Goal: Check status: Check status

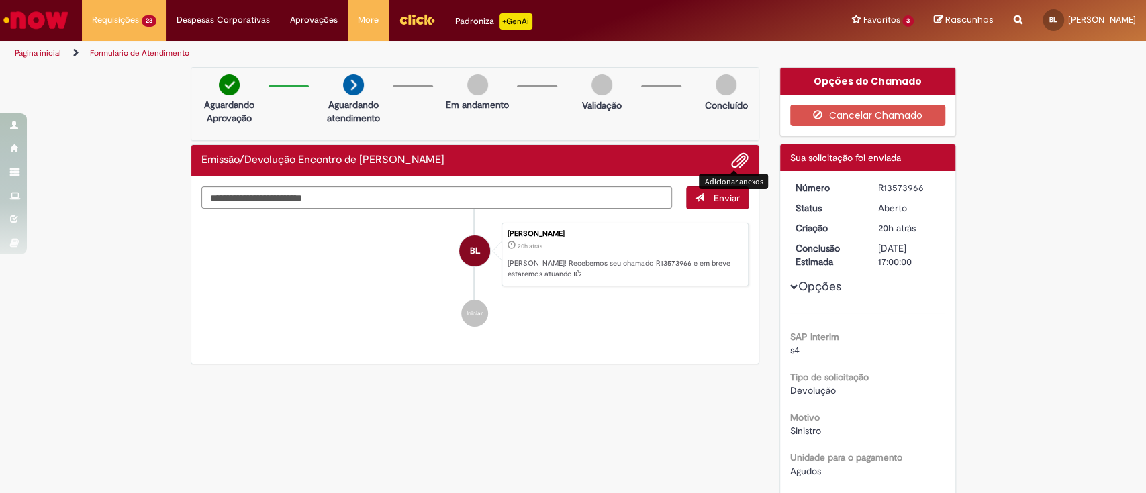
click at [732, 160] on span "Adicionar anexos" at bounding box center [740, 161] width 16 height 16
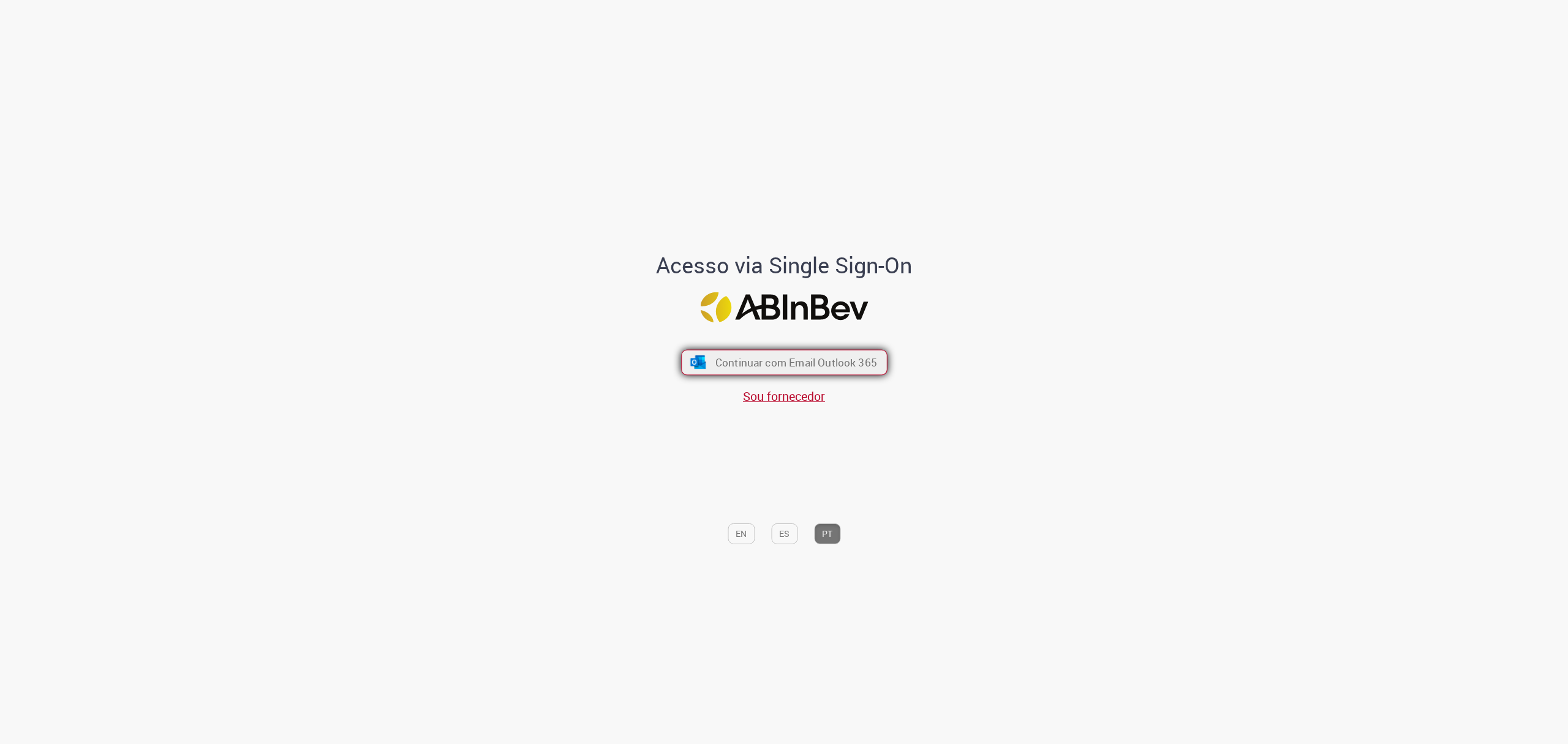
click at [801, 363] on span "Continuar com Email Outlook 365" at bounding box center [795, 362] width 162 height 14
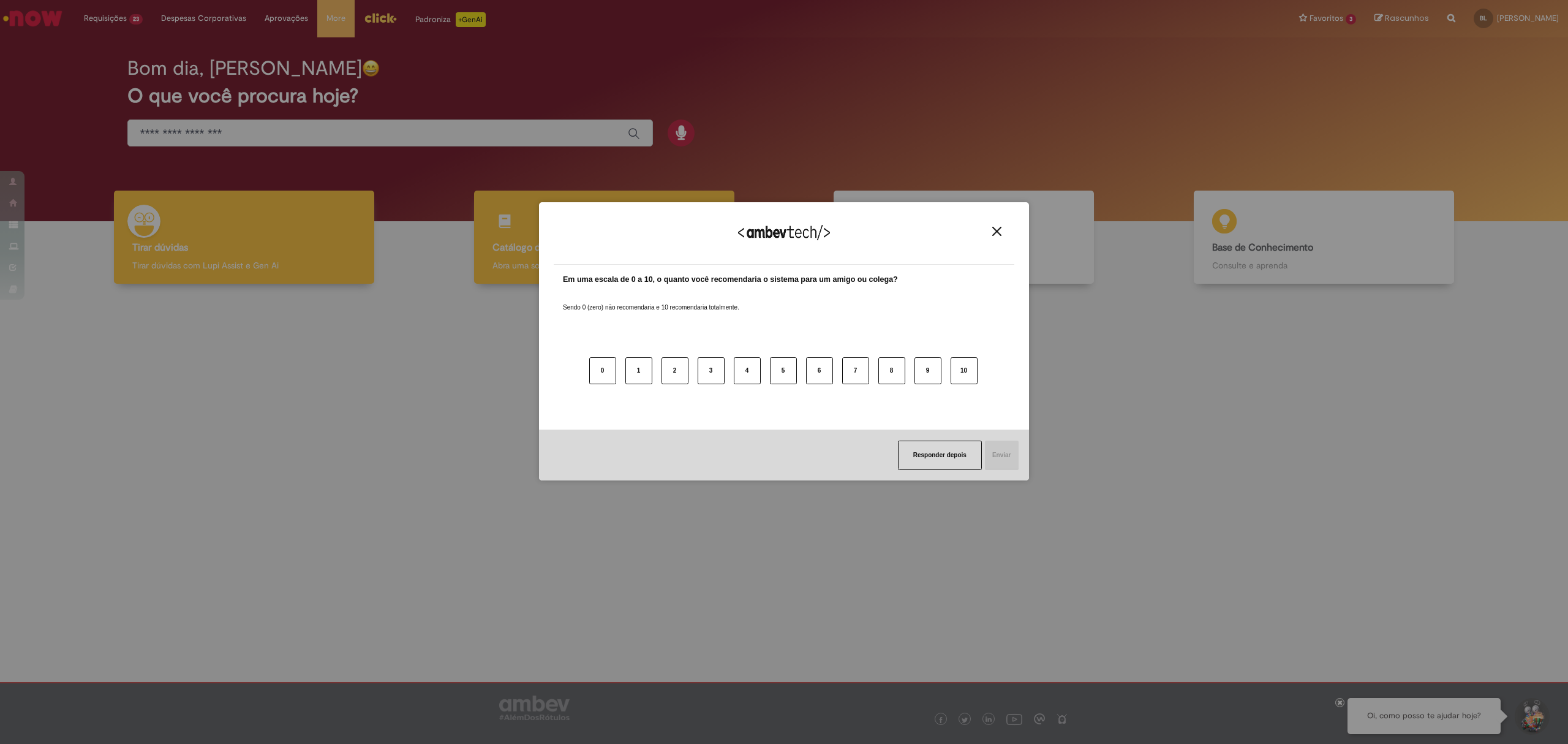
drag, startPoint x: 993, startPoint y: 231, endPoint x: 631, endPoint y: 260, distance: 363.2
click at [992, 231] on img "Close" at bounding box center [997, 231] width 9 height 9
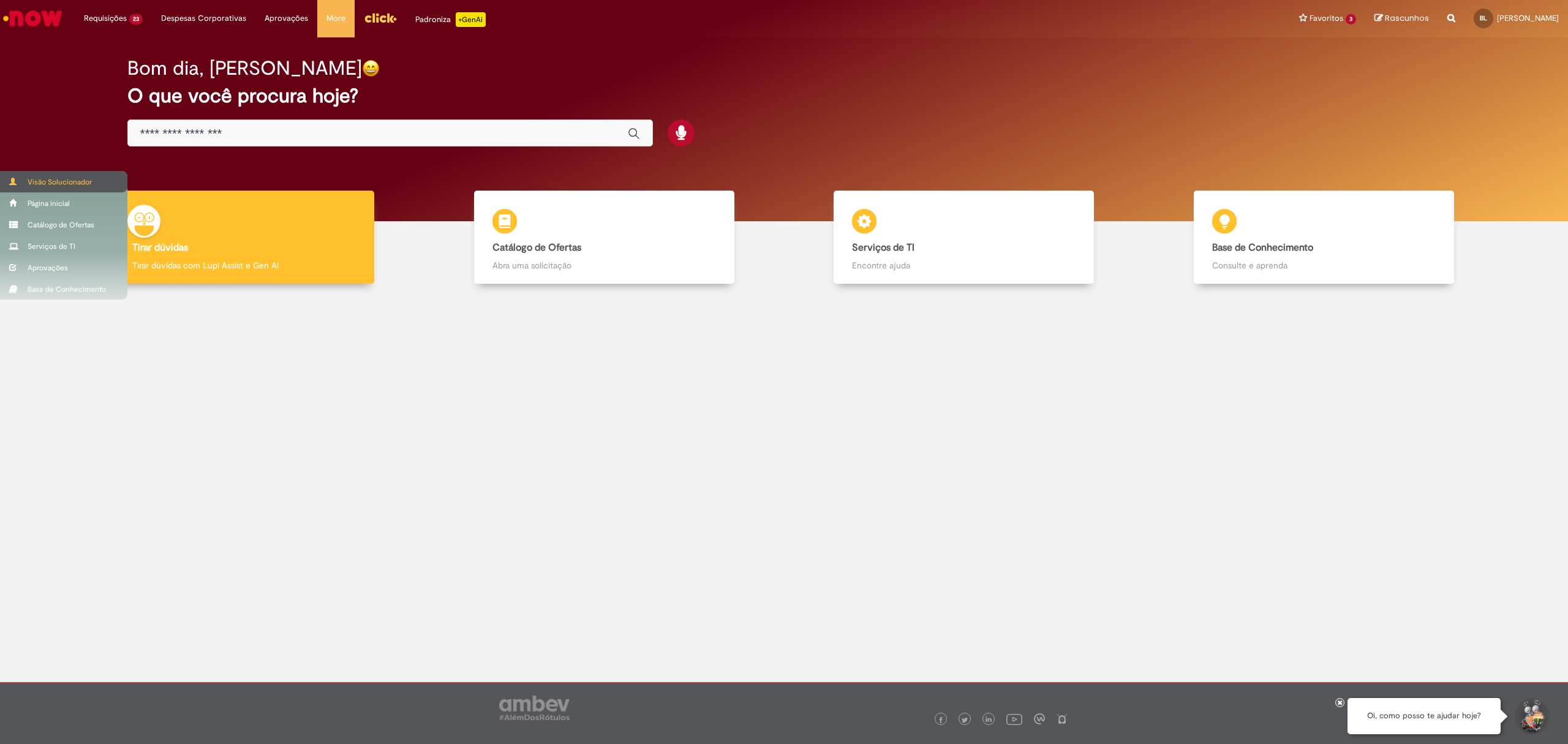
click at [47, 180] on div "Visão Solucionador" at bounding box center [64, 181] width 128 height 21
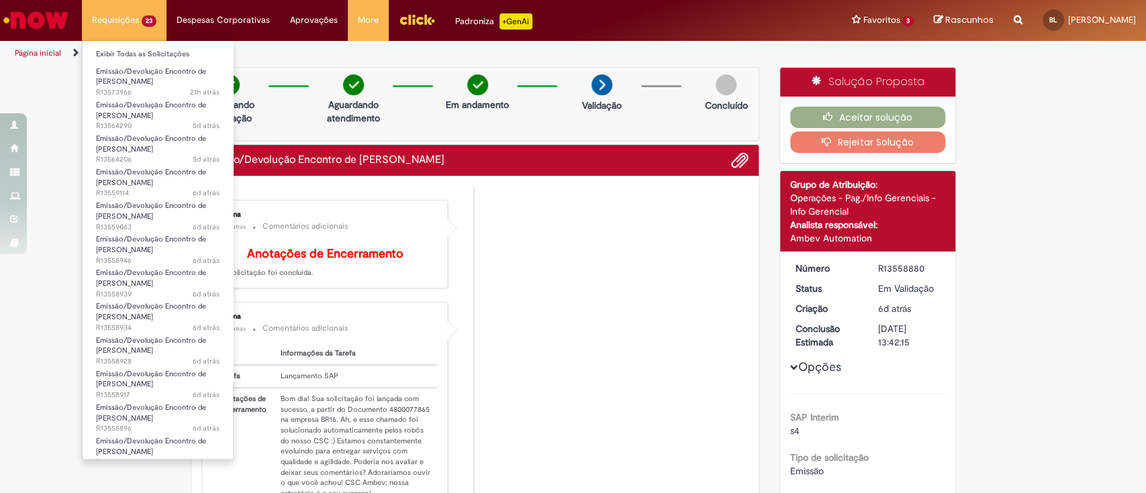
scroll to position [379, 0]
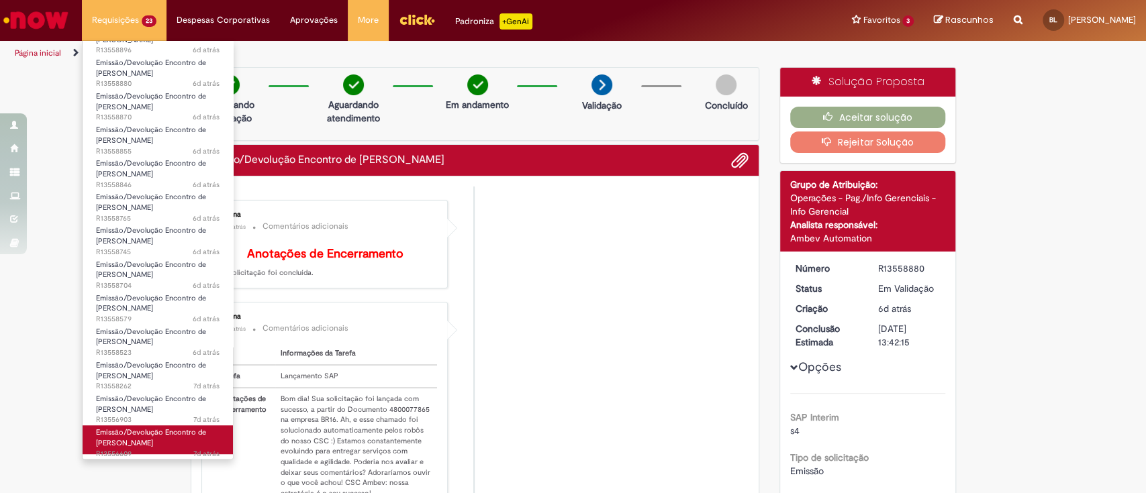
click at [146, 440] on span "Emissão/Devolução Encontro de [PERSON_NAME]" at bounding box center [151, 437] width 110 height 21
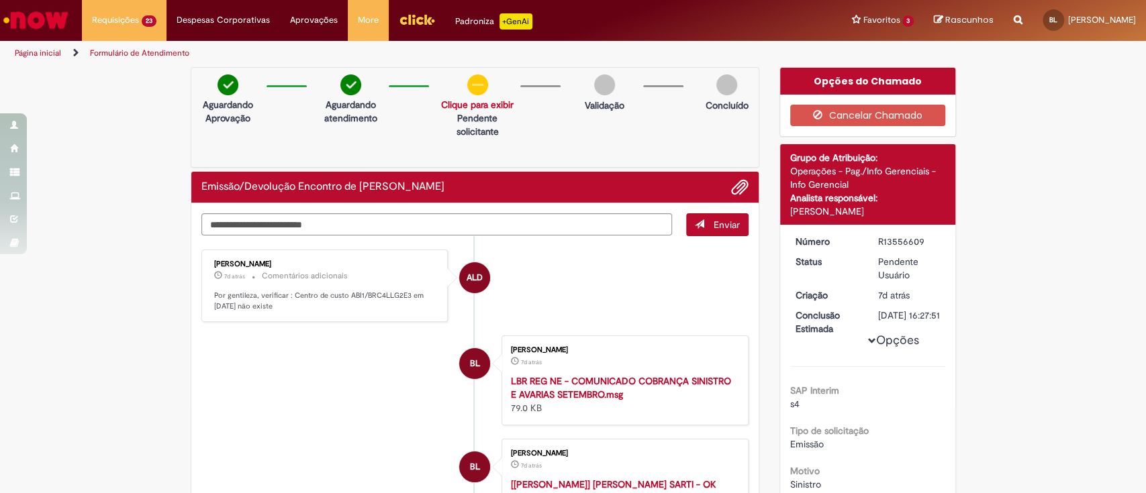
drag, startPoint x: 868, startPoint y: 240, endPoint x: 926, endPoint y: 237, distance: 58.4
click at [917, 242] on dd "R13556609" at bounding box center [909, 241] width 83 height 13
copy div "R13556609"
click at [893, 115] on button "Cancelar Chamado" at bounding box center [867, 115] width 155 height 21
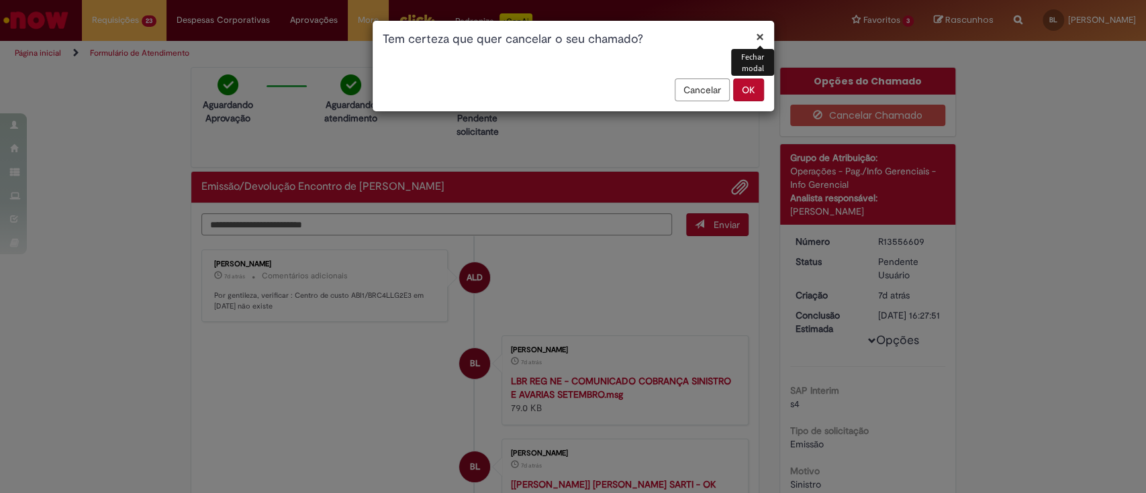
click at [755, 89] on button "OK" at bounding box center [748, 90] width 31 height 23
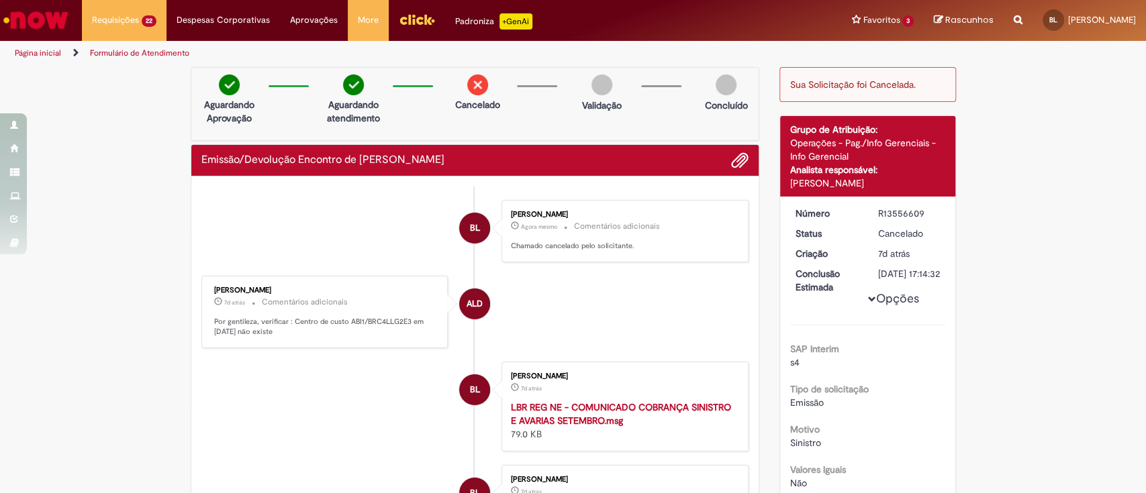
click at [888, 212] on div "R13556609" at bounding box center [909, 213] width 62 height 13
copy div "R13556609"
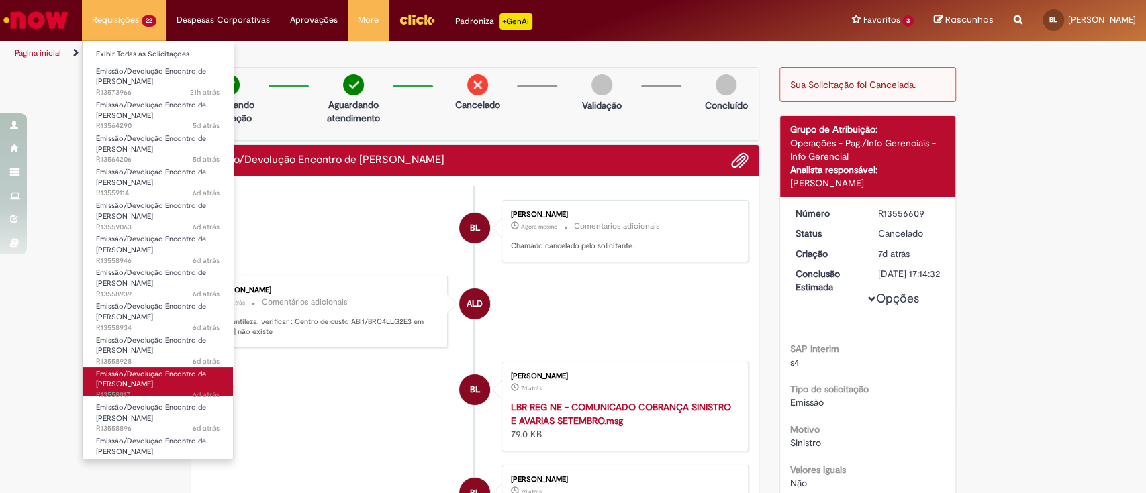
click at [144, 382] on span "Emissão/Devolução Encontro de [PERSON_NAME]" at bounding box center [151, 379] width 110 height 21
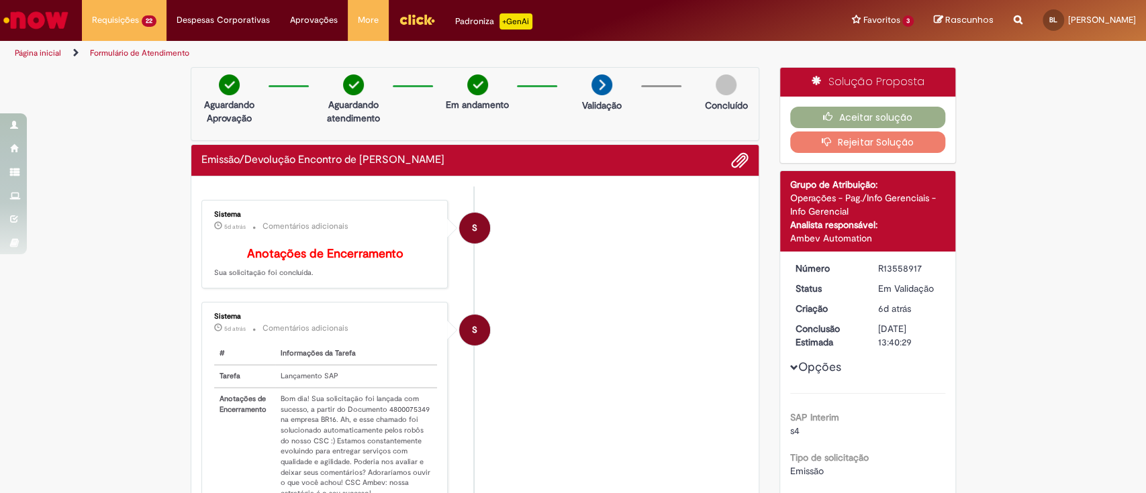
click at [401, 419] on td "Bom dia! Sua solicitação foi lançada com sucesso, a partir do Documento 4800075…" at bounding box center [356, 446] width 162 height 117
copy td "4800075349"
click at [885, 111] on button "Aceitar solução" at bounding box center [867, 117] width 155 height 21
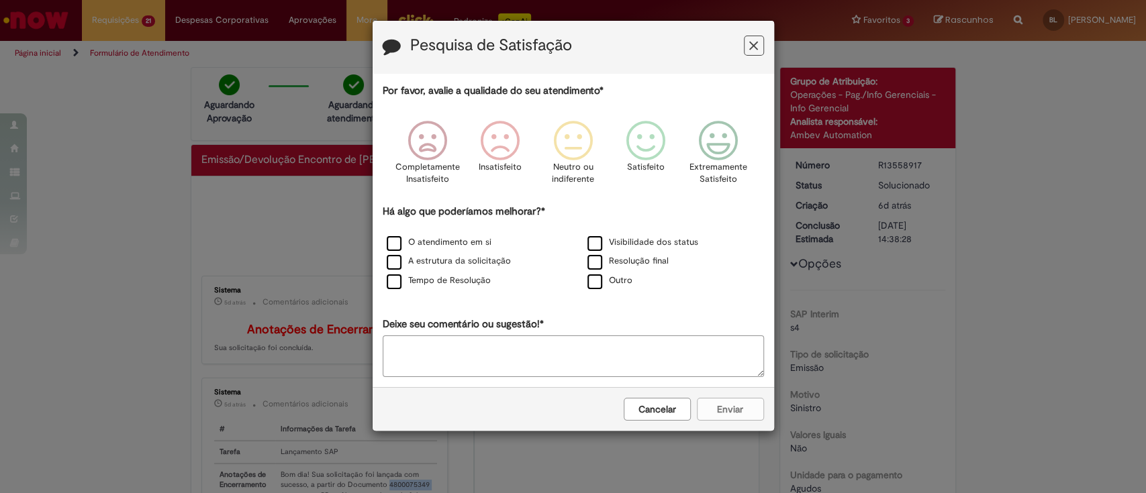
drag, startPoint x: 744, startPoint y: 46, endPoint x: 732, endPoint y: 46, distance: 12.8
click at [744, 46] on button "Feedback" at bounding box center [754, 46] width 20 height 20
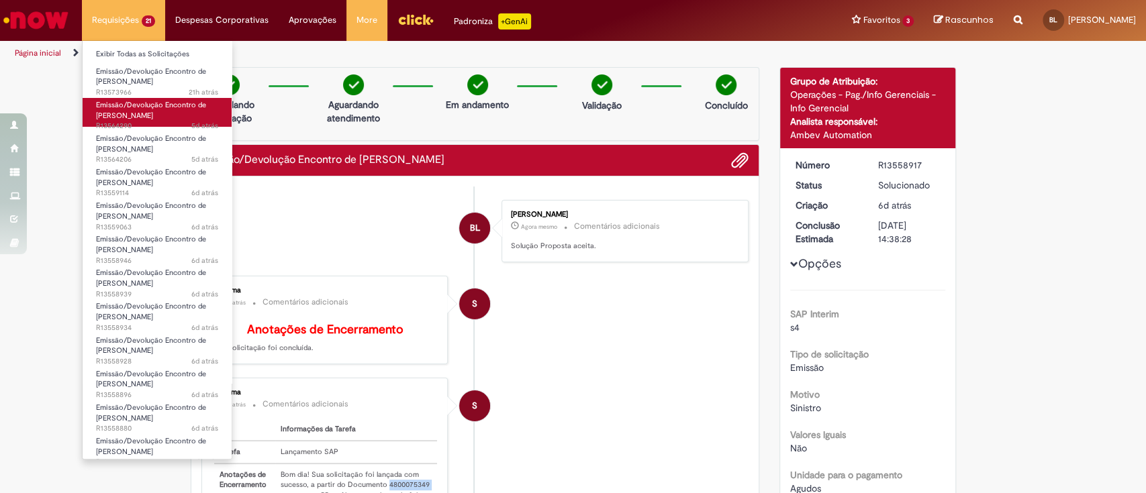
click at [128, 117] on span "Emissão/Devolução Encontro de [PERSON_NAME]" at bounding box center [151, 110] width 110 height 21
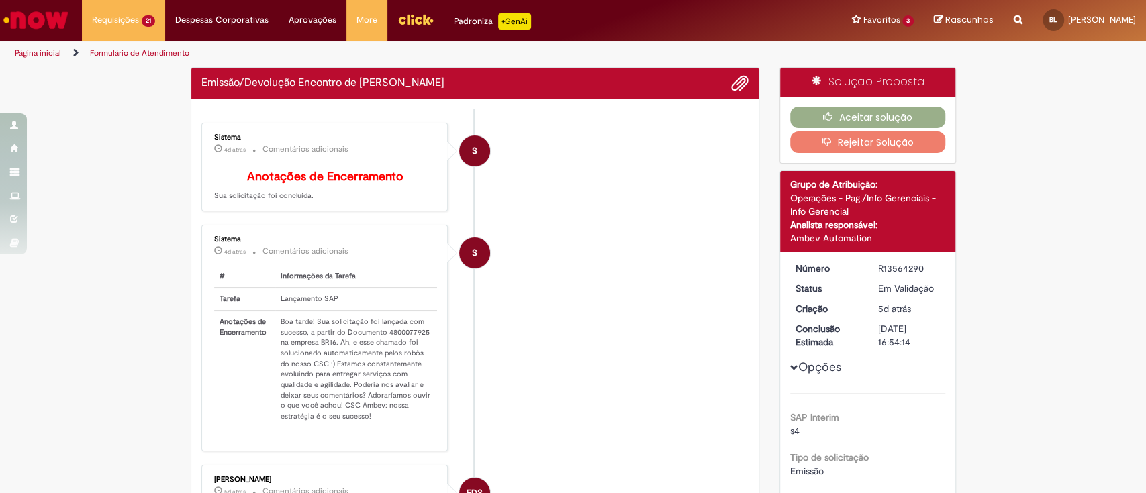
click at [392, 342] on td "Boa tarde! Sua solicitação foi lançada com sucesso, a partir do Documento 48000…" at bounding box center [356, 369] width 162 height 117
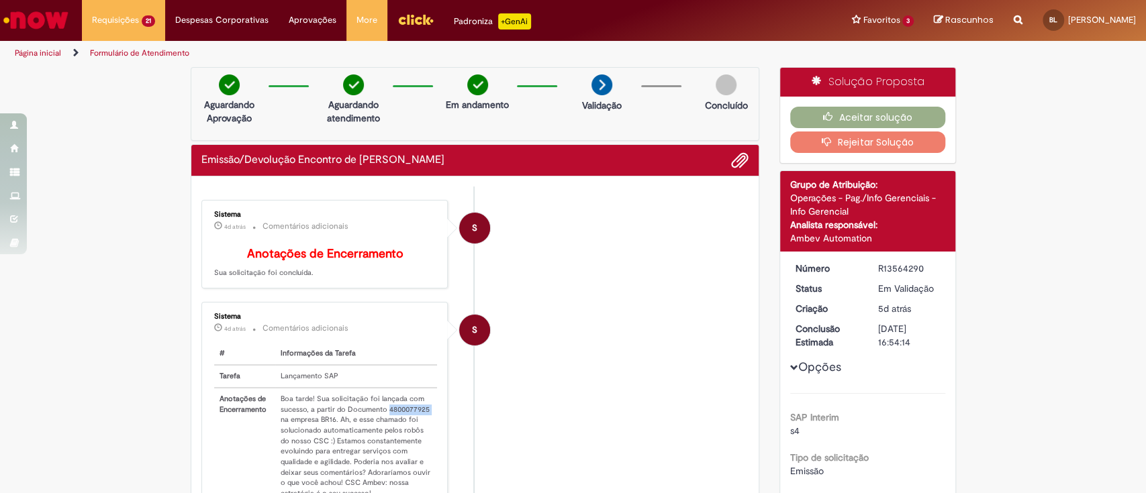
copy td "4800077925"
click at [856, 117] on button "Aceitar solução" at bounding box center [867, 117] width 155 height 21
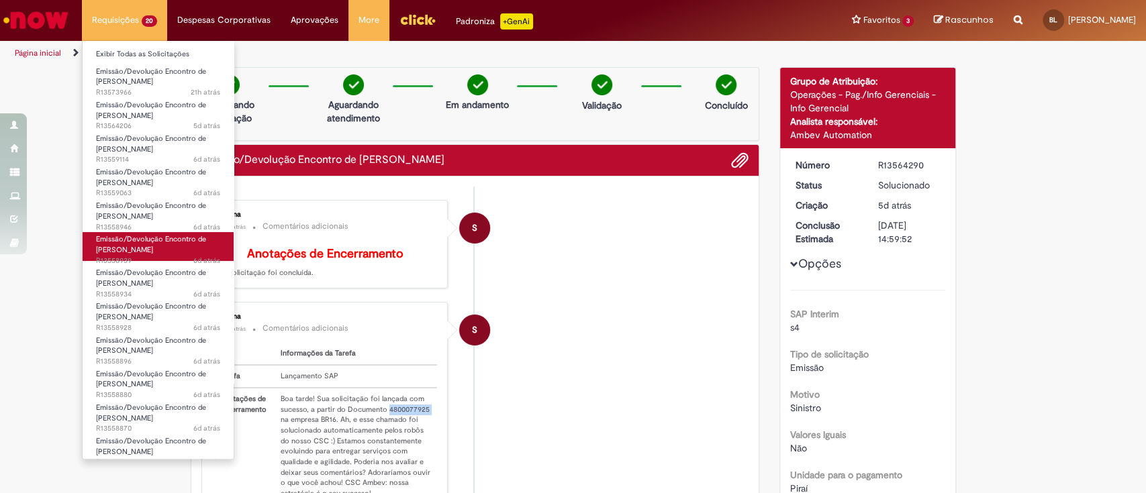
click at [177, 243] on span "Emissão/Devolução Encontro de Contas Fornecedor" at bounding box center [151, 244] width 110 height 21
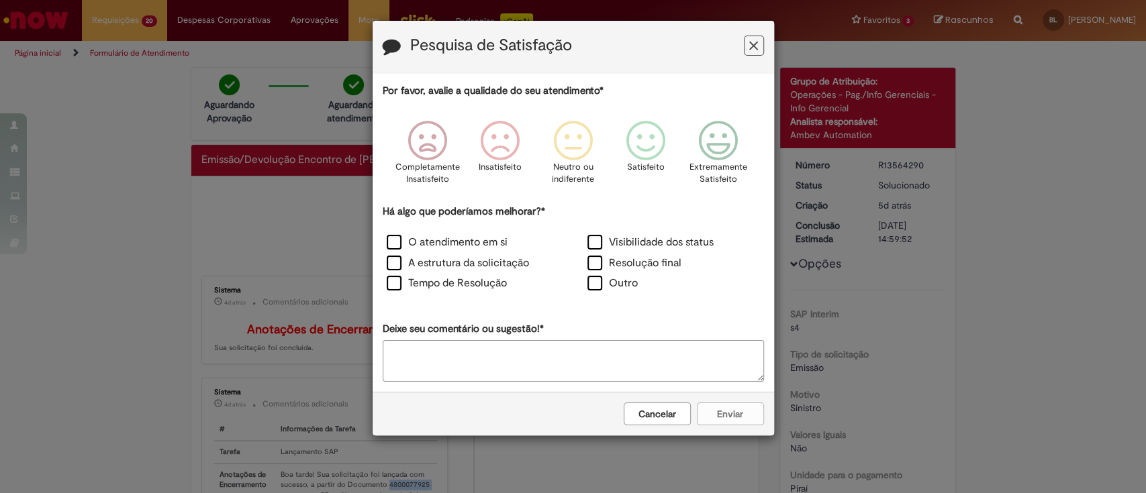
click at [752, 45] on icon "Feedback" at bounding box center [753, 46] width 9 height 14
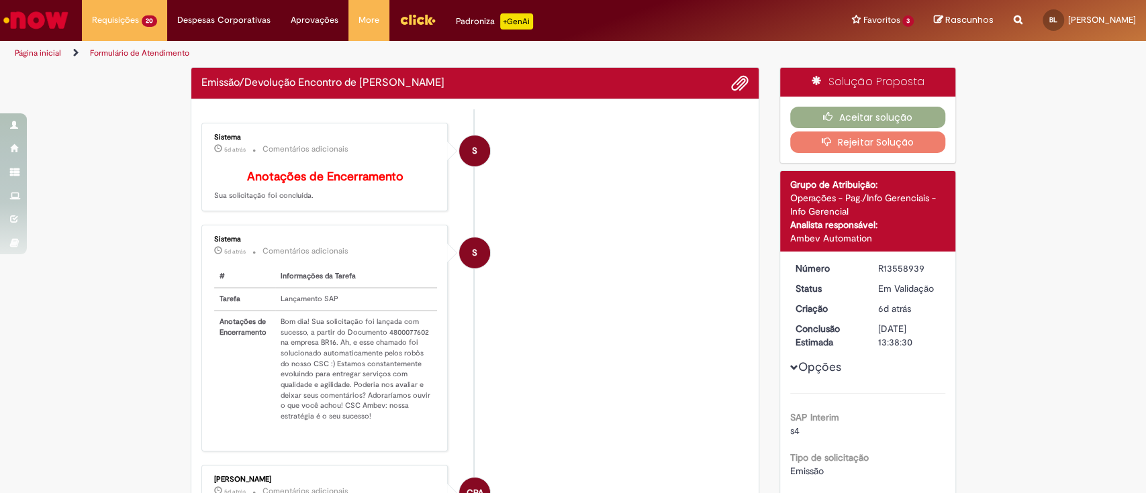
click at [396, 343] on td "Bom dia! Sua solicitação foi lançada com sucesso, a partir do Documento 4800077…" at bounding box center [356, 369] width 162 height 117
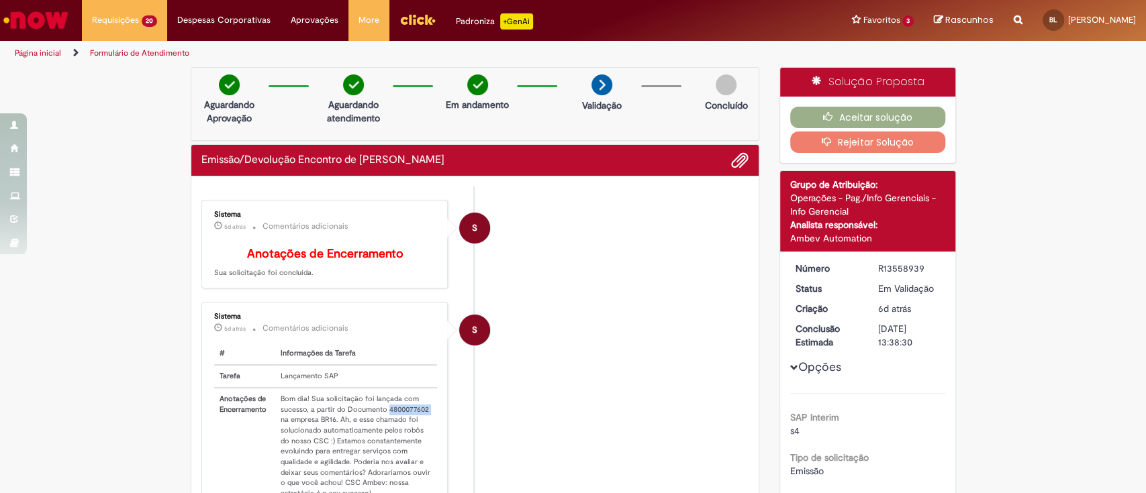
copy td "4800077602"
click at [895, 113] on button "Aceitar solução" at bounding box center [867, 117] width 155 height 21
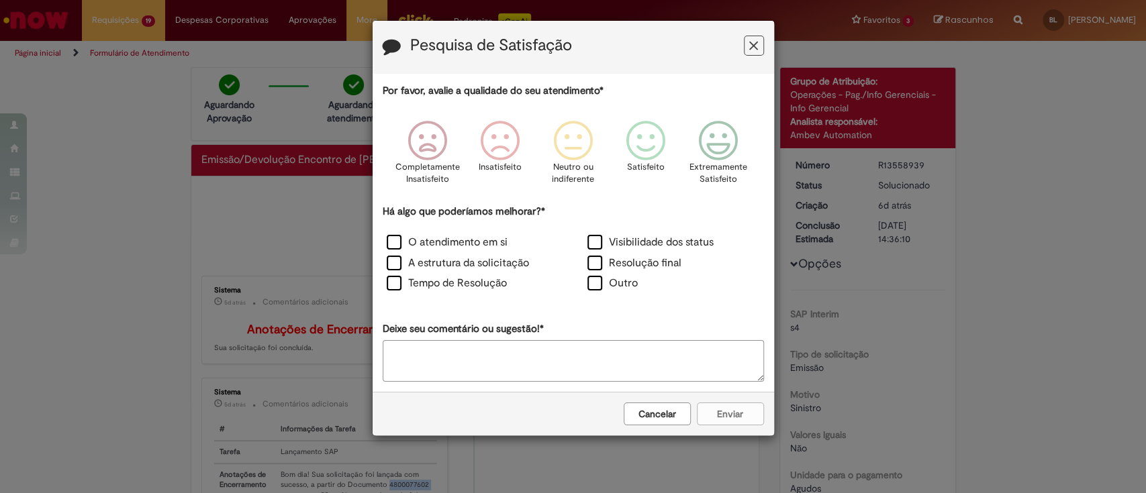
click at [760, 46] on button "Feedback" at bounding box center [754, 46] width 20 height 20
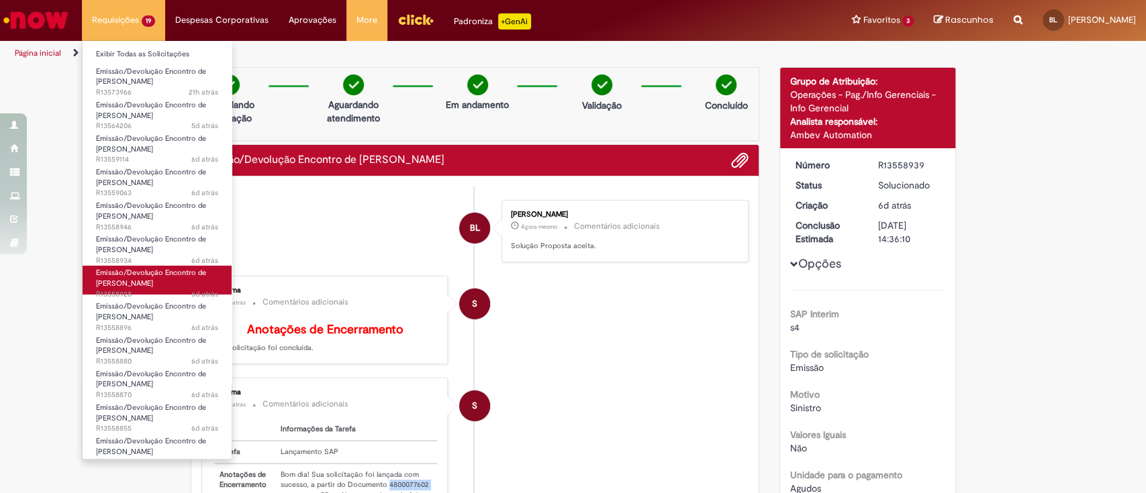
click at [142, 276] on span "Emissão/Devolução Encontro de Contas Fornecedor" at bounding box center [151, 278] width 110 height 21
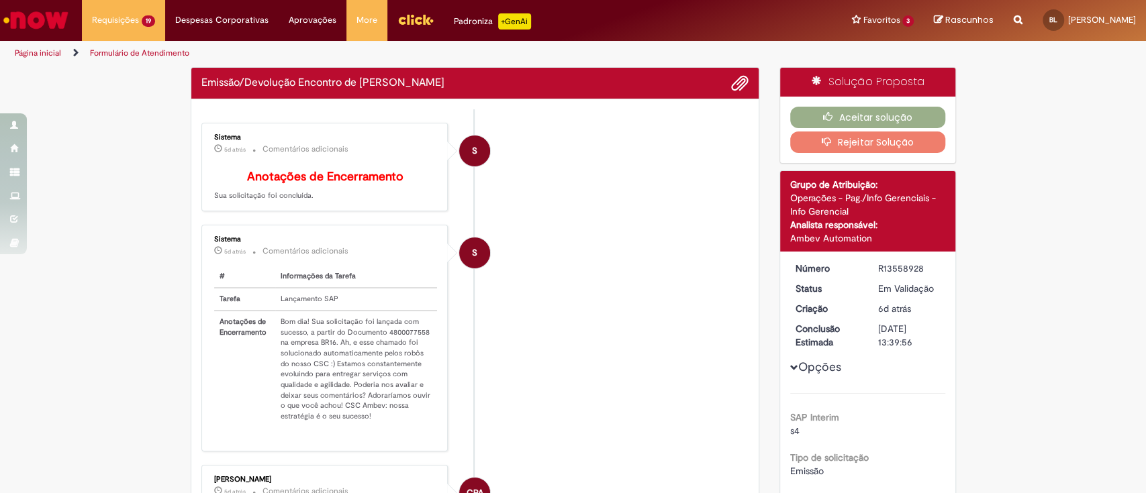
click at [395, 342] on td "Bom dia! Sua solicitação foi lançada com sucesso, a partir do Documento 4800077…" at bounding box center [356, 369] width 162 height 117
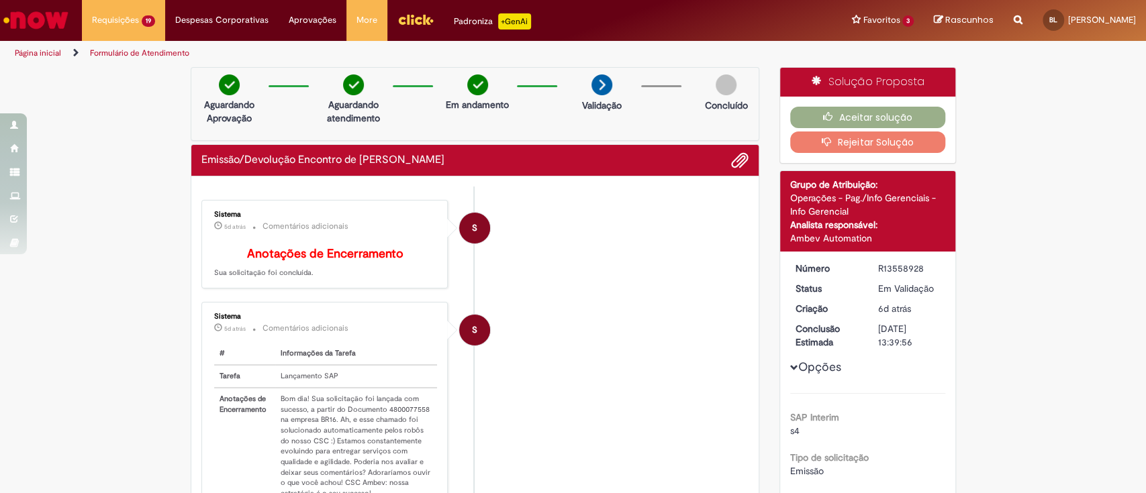
click at [395, 336] on p "5d atrás 5 dias atrás Comentários adicionais" at bounding box center [325, 328] width 223 height 15
click at [400, 415] on td "Bom dia! Sua solicitação foi lançada com sucesso, a partir do Documento 4800077…" at bounding box center [356, 446] width 162 height 117
copy td "4800077558"
drag, startPoint x: 832, startPoint y: 103, endPoint x: 832, endPoint y: 110, distance: 7.4
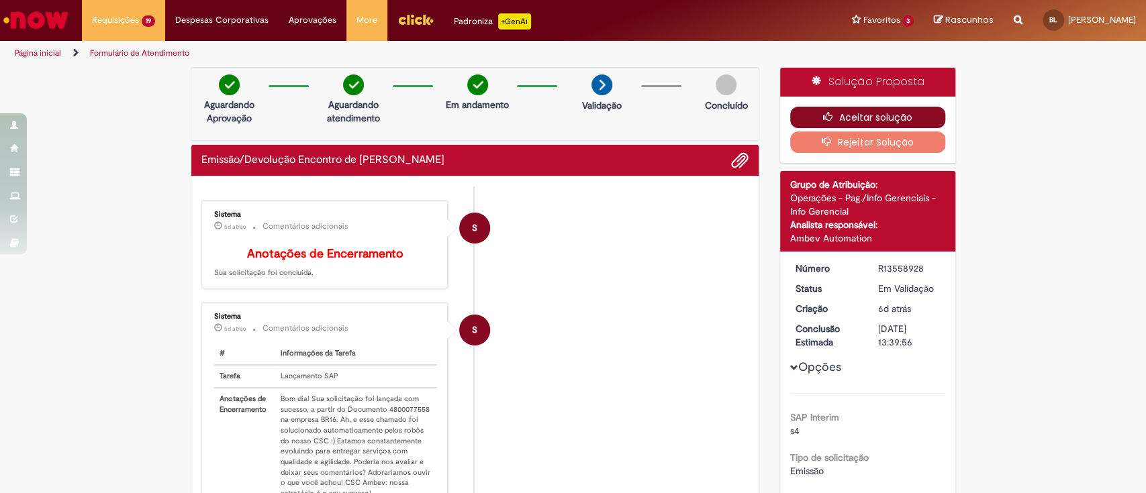
click at [832, 103] on div "Aceitar solução Rejeitar Solução" at bounding box center [867, 130] width 175 height 66
click at [823, 112] on icon "button" at bounding box center [831, 116] width 16 height 9
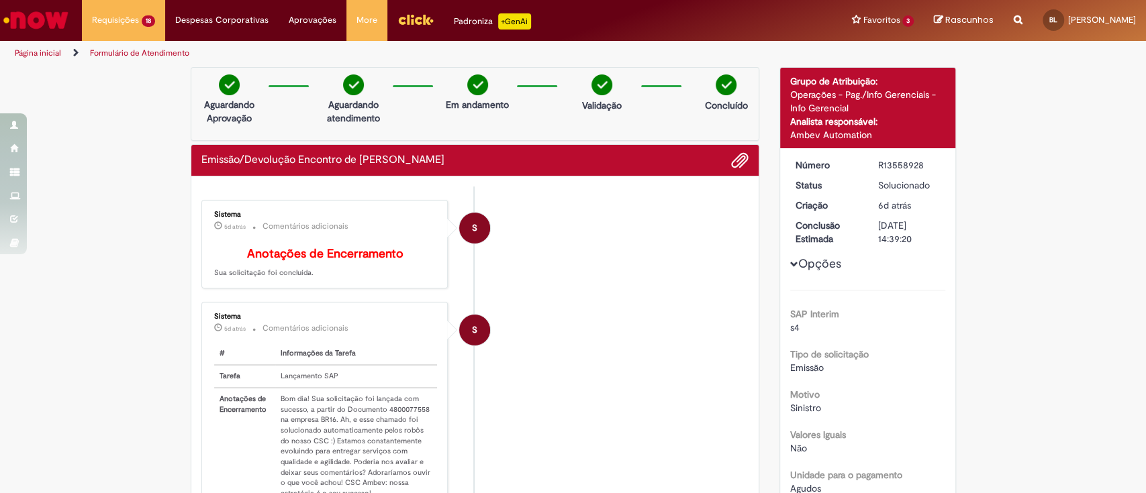
scroll to position [89, 0]
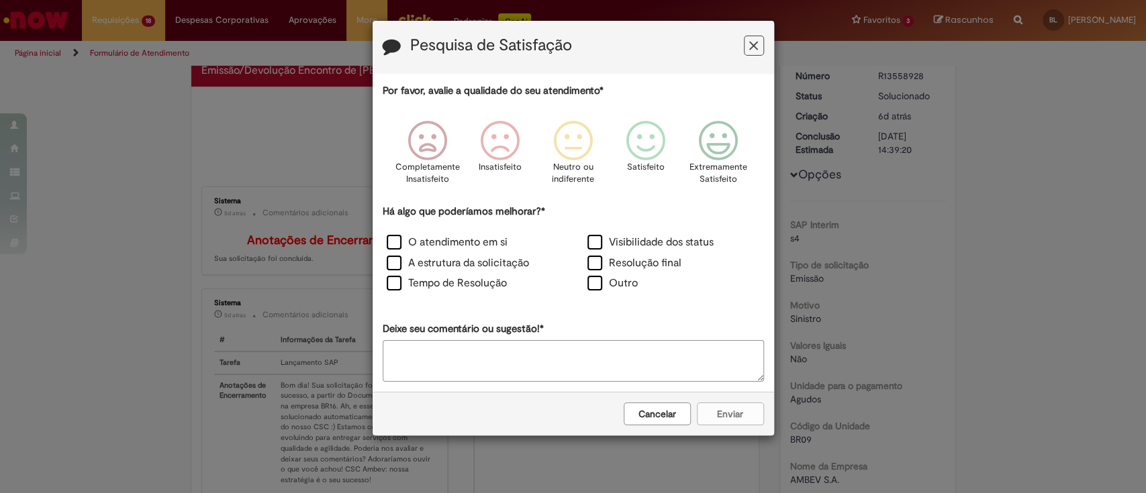
click at [756, 42] on icon "Feedback" at bounding box center [753, 46] width 9 height 14
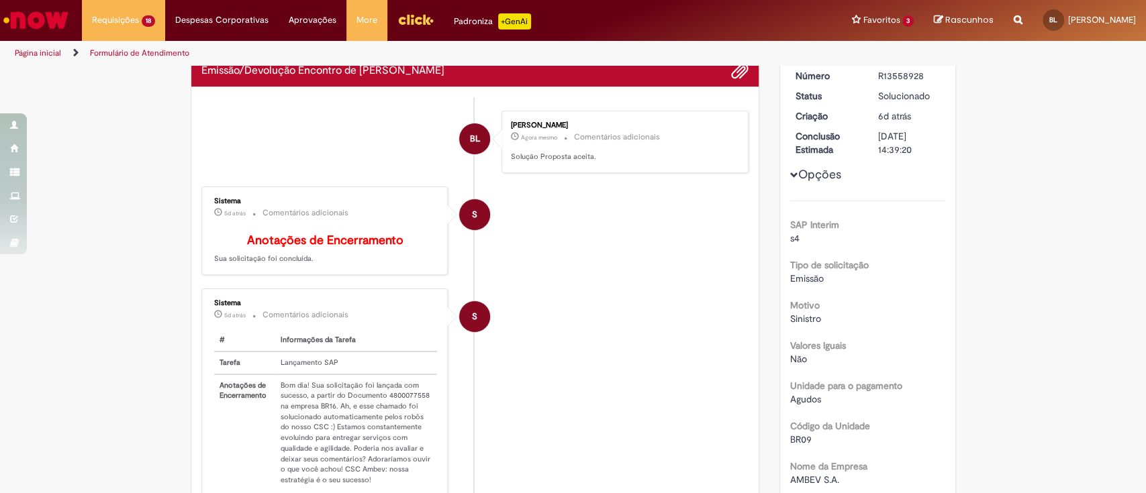
scroll to position [0, 0]
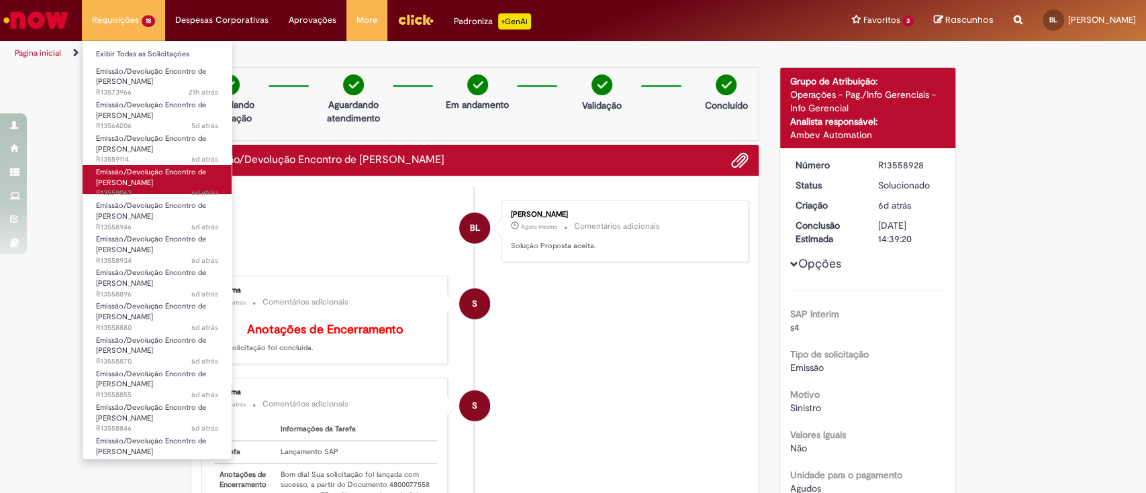
click at [137, 189] on span "6d atrás 6 dias atrás R13559063" at bounding box center [157, 193] width 122 height 11
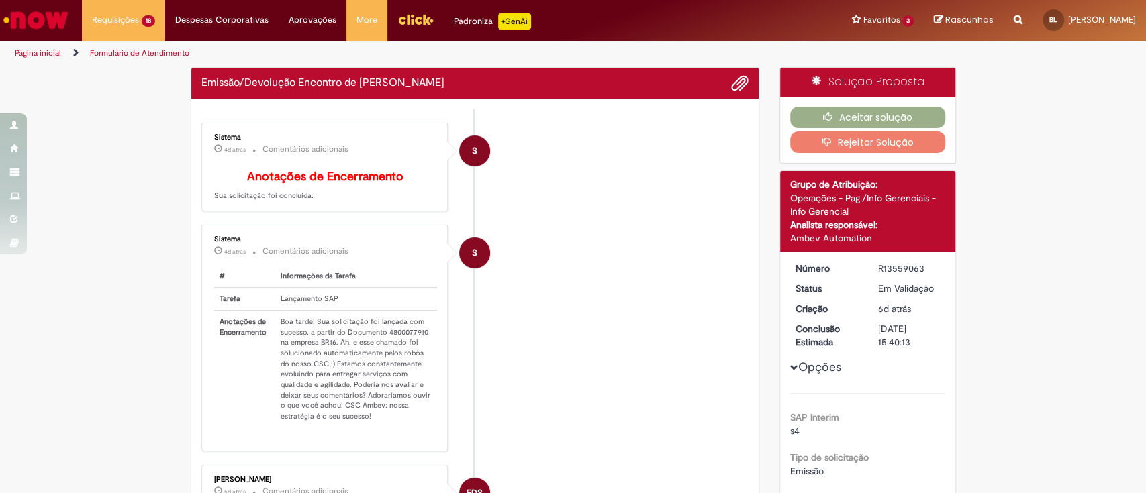
click at [393, 343] on td "Boa tarde! Sua solicitação foi lançada com sucesso, a partir do Documento 48000…" at bounding box center [356, 369] width 162 height 117
click at [393, 342] on div "Sistema 4d atrás 4 dias atrás Comentários adicionais # Informações da Tarefa Ta…" at bounding box center [324, 338] width 239 height 219
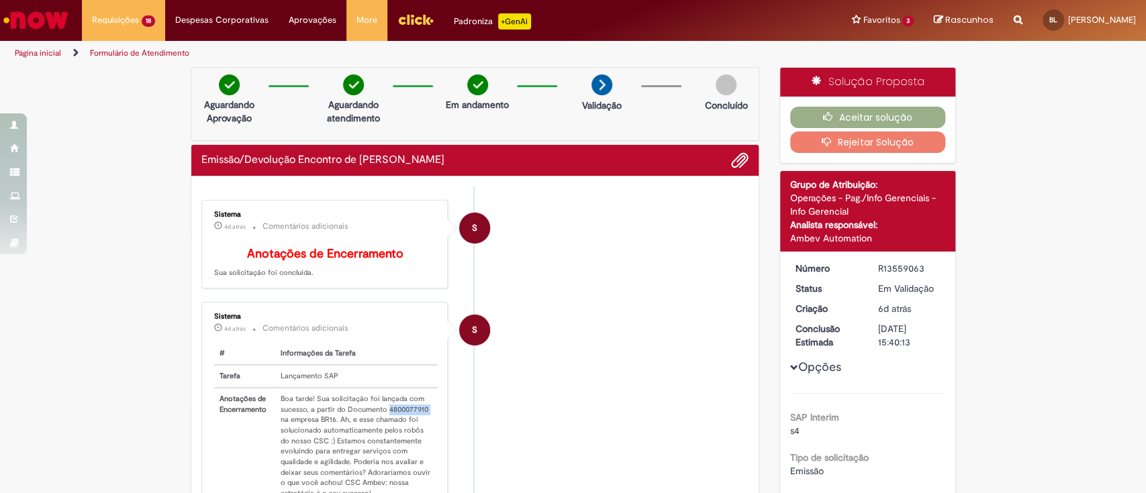
copy td "4800077910"
click at [866, 114] on button "Aceitar solução" at bounding box center [867, 117] width 155 height 21
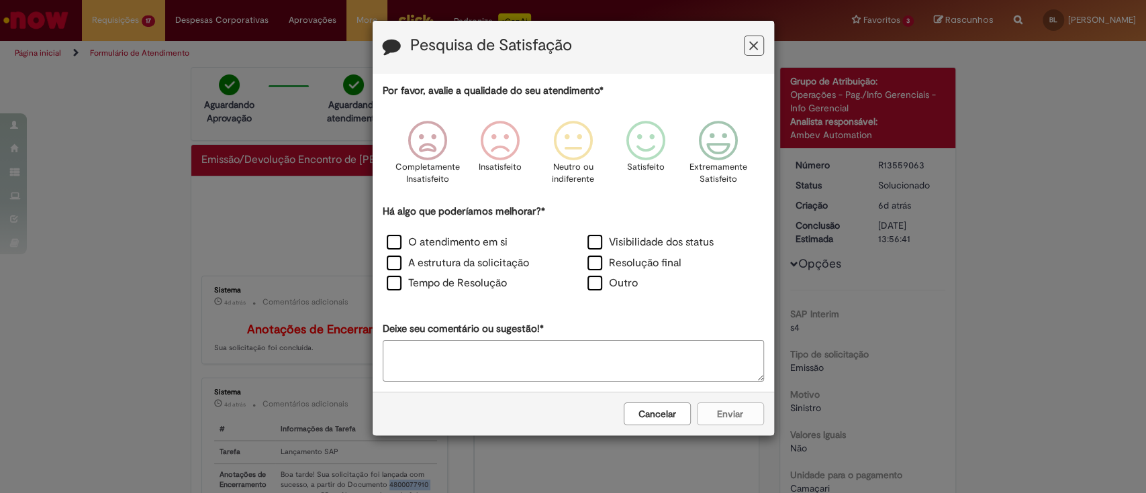
click at [752, 46] on icon "Feedback" at bounding box center [753, 46] width 9 height 14
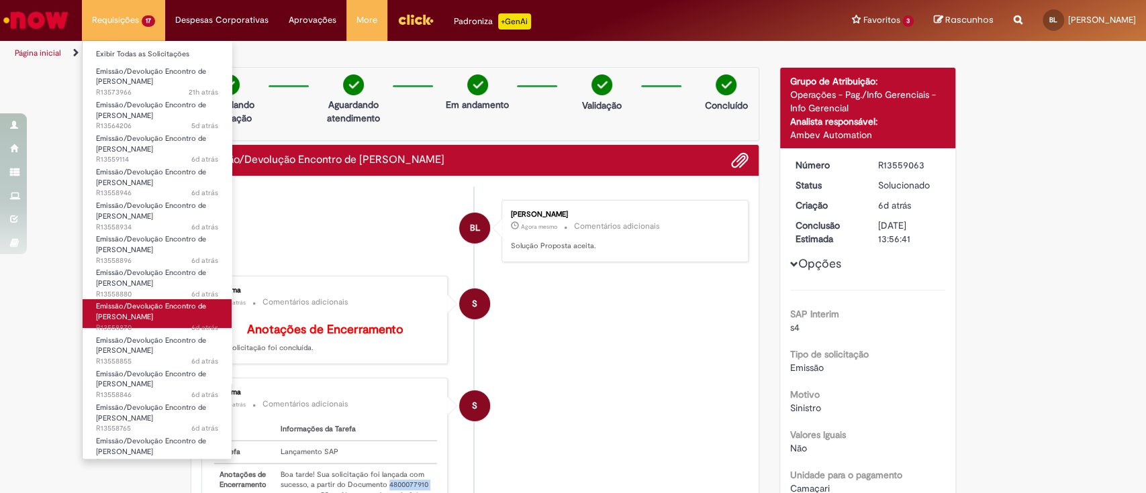
click at [126, 323] on span "6d atrás 6 dias atrás R13558870" at bounding box center [157, 328] width 122 height 11
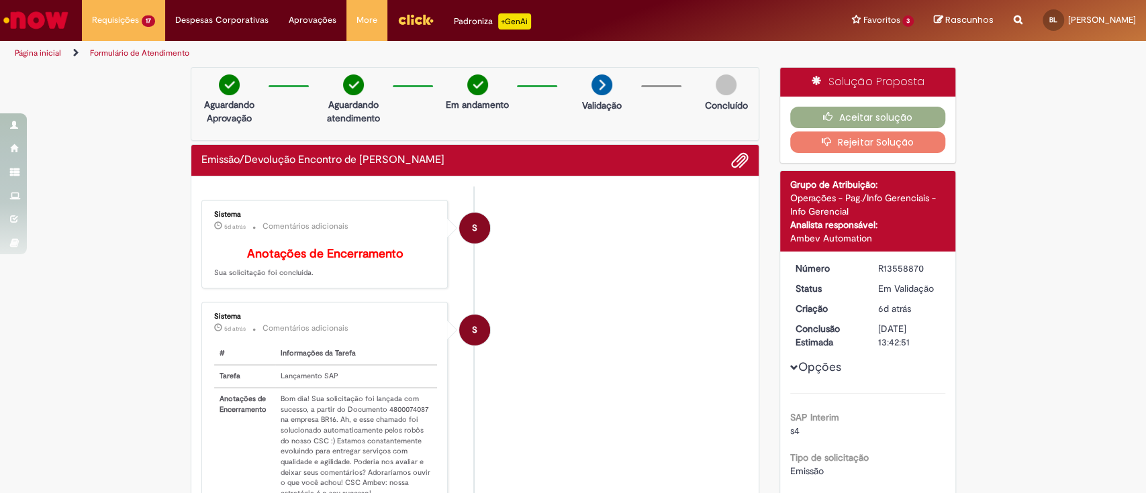
click at [384, 422] on td "Bom dia! Sua solicitação foi lançada com sucesso, a partir do Documento 4800074…" at bounding box center [356, 446] width 162 height 117
click at [384, 421] on td "Bom dia! Sua solicitação foi lançada com sucesso, a partir do Documento 4800074…" at bounding box center [356, 446] width 162 height 117
copy td "4800074087"
click at [880, 115] on button "Aceitar solução" at bounding box center [867, 117] width 155 height 21
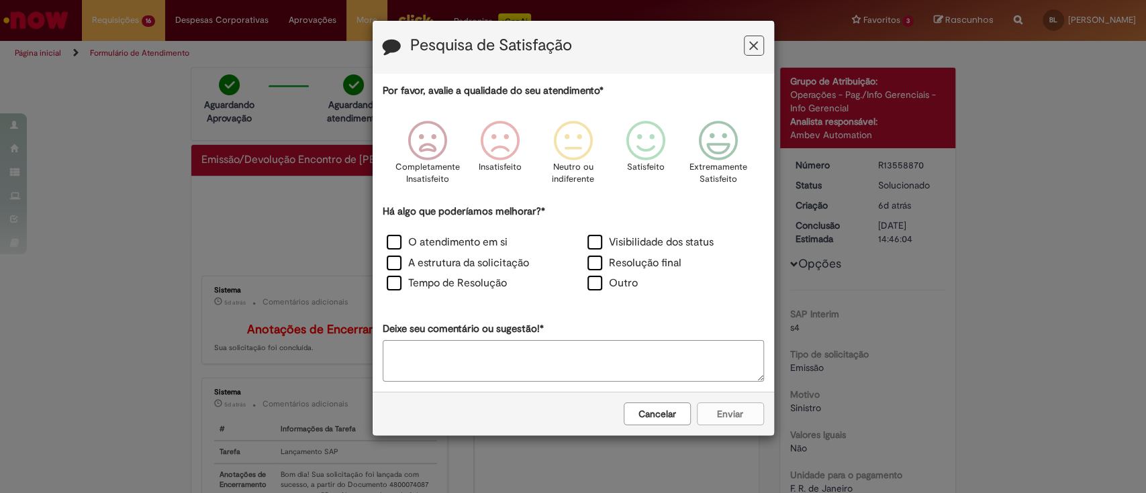
click at [751, 48] on icon "Feedback" at bounding box center [753, 46] width 9 height 14
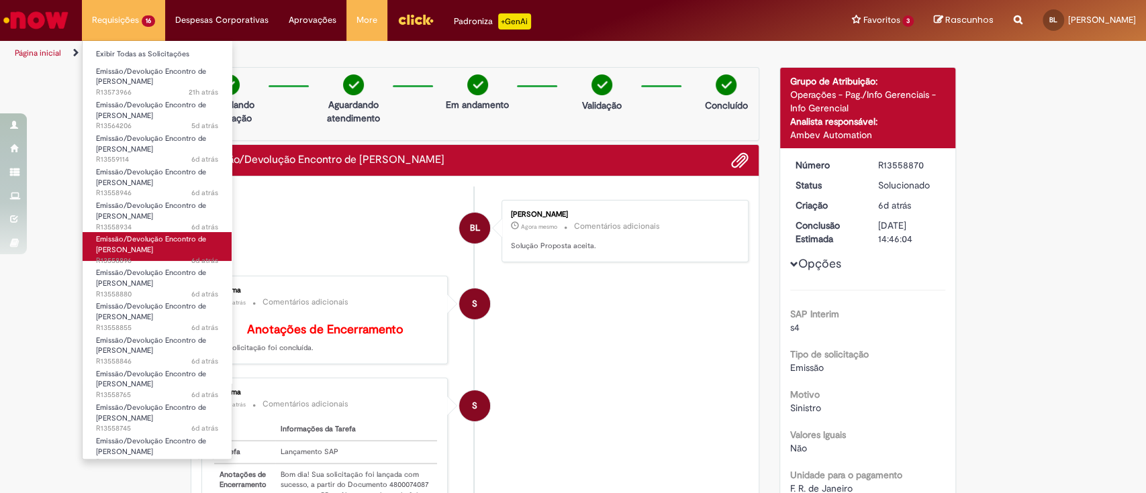
click at [151, 242] on span "Emissão/Devolução Encontro de Contas Fornecedor" at bounding box center [151, 244] width 110 height 21
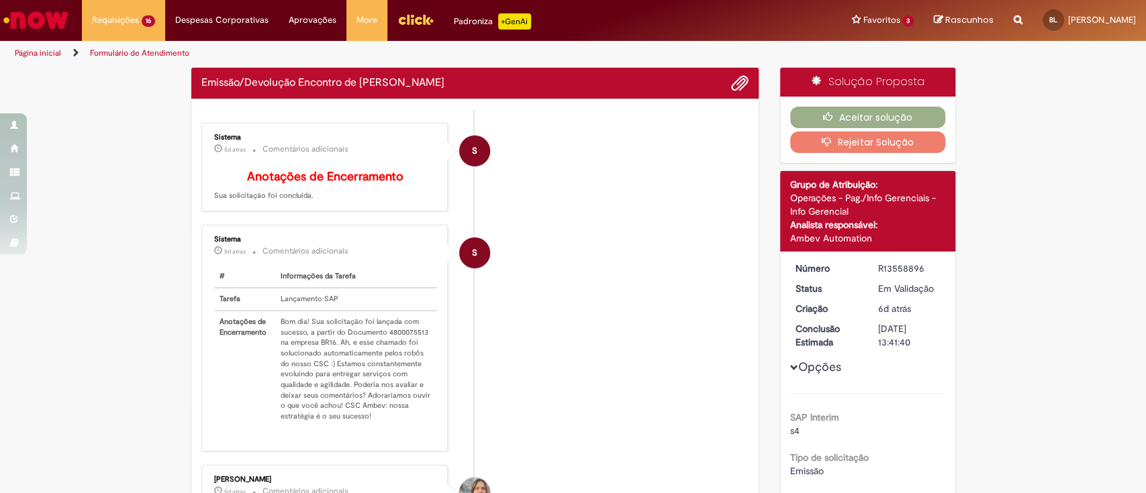
click at [388, 344] on td "Bom dia! Sua solicitação foi lançada com sucesso, a partir do Documento 4800075…" at bounding box center [356, 369] width 162 height 117
click at [388, 344] on div "Sistema 5d atrás 5 dias atrás Comentários adicionais # Informações da Tarefa Ta…" at bounding box center [324, 338] width 239 height 219
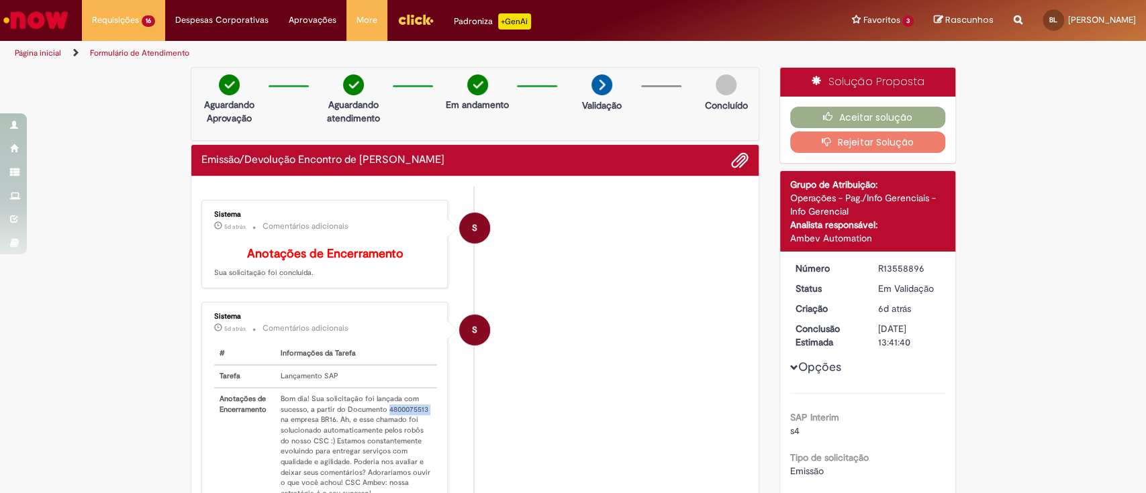
copy td "4800075513"
click at [858, 115] on button "Aceitar solução" at bounding box center [867, 117] width 155 height 21
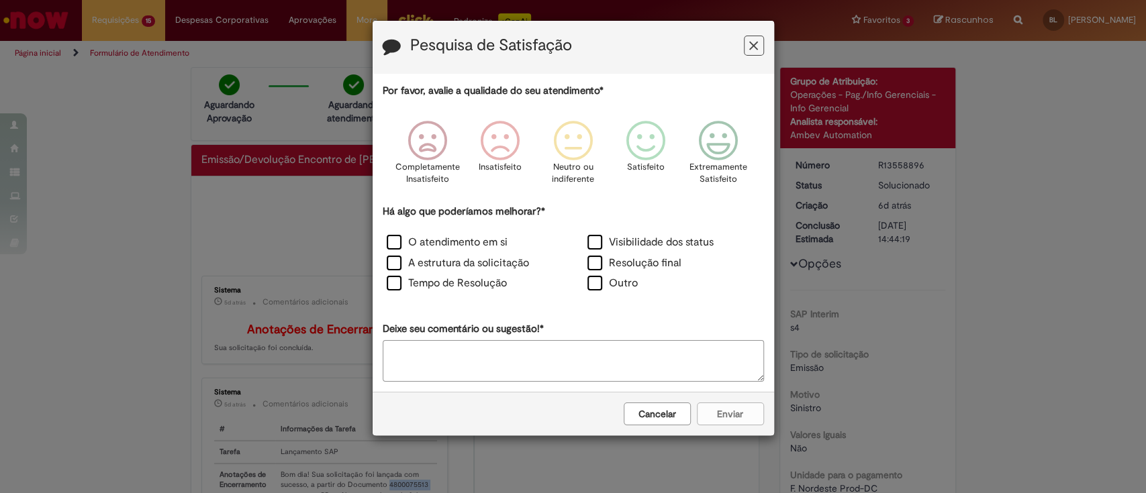
click at [752, 46] on icon "Feedback" at bounding box center [753, 46] width 9 height 14
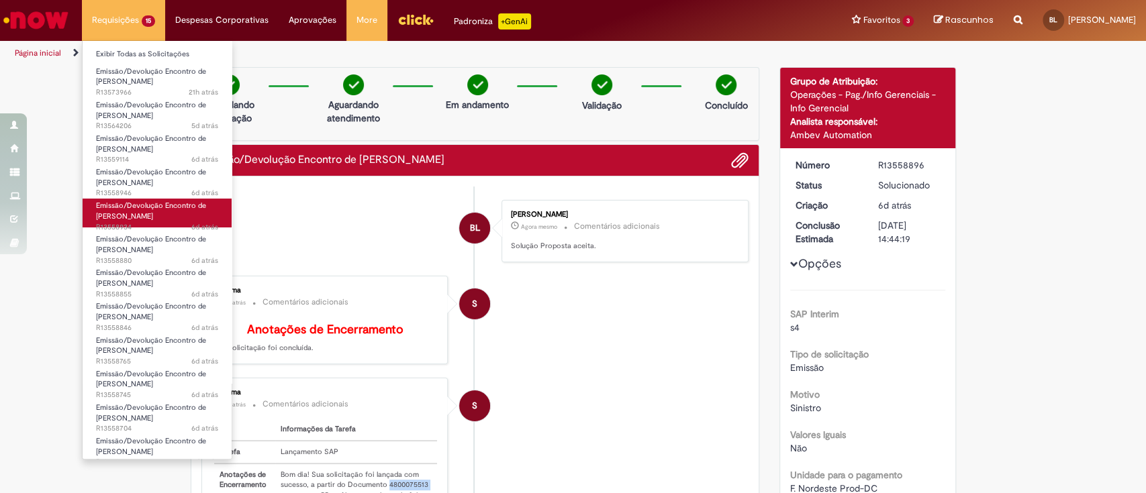
click at [182, 215] on link "Emissão/Devolução Encontro de Contas Fornecedor 6d atrás 6 dias atrás R13558934" at bounding box center [157, 213] width 149 height 29
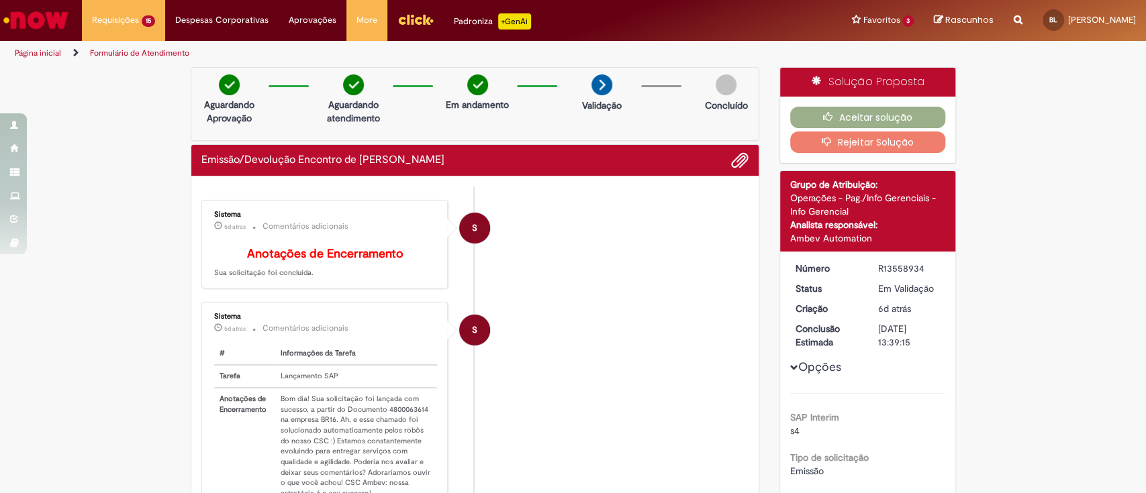
click at [387, 419] on td "Bom dia! Sua solicitação foi lançada com sucesso, a partir do Documento 4800063…" at bounding box center [356, 446] width 162 height 117
copy td "4800063614"
click at [866, 116] on button "Aceitar solução" at bounding box center [867, 117] width 155 height 21
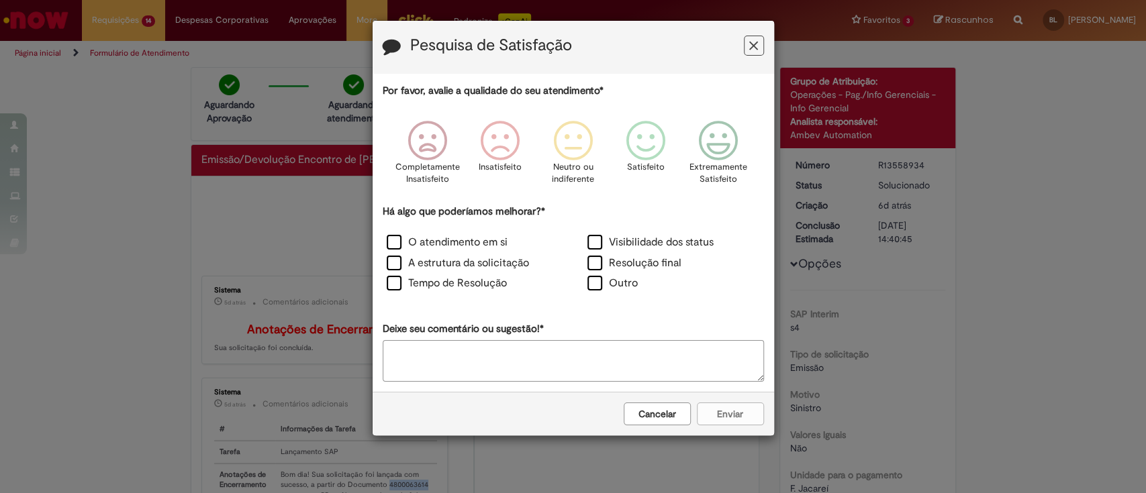
click at [751, 46] on icon "Feedback" at bounding box center [753, 46] width 9 height 14
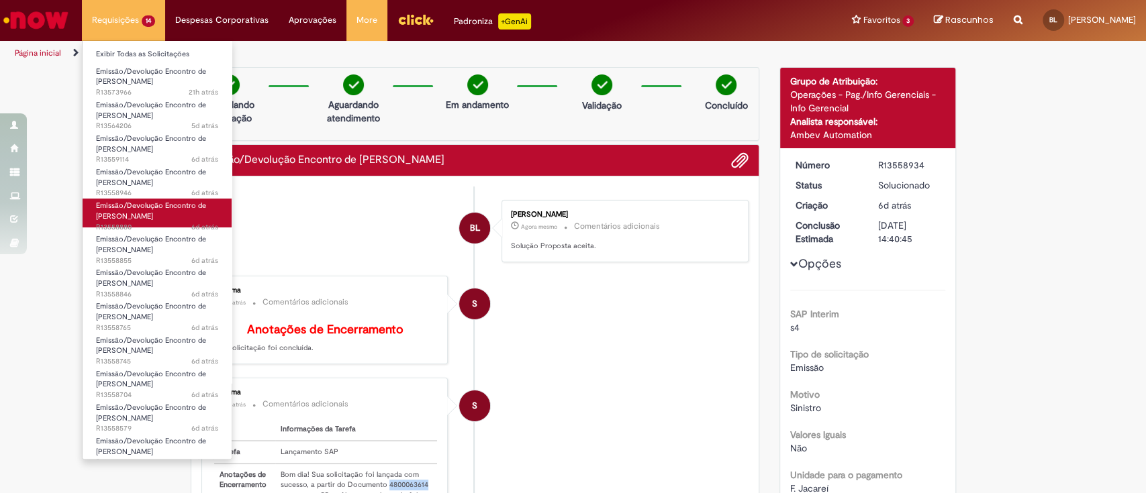
click at [144, 206] on span "Emissão/Devolução Encontro de Contas Fornecedor" at bounding box center [151, 211] width 110 height 21
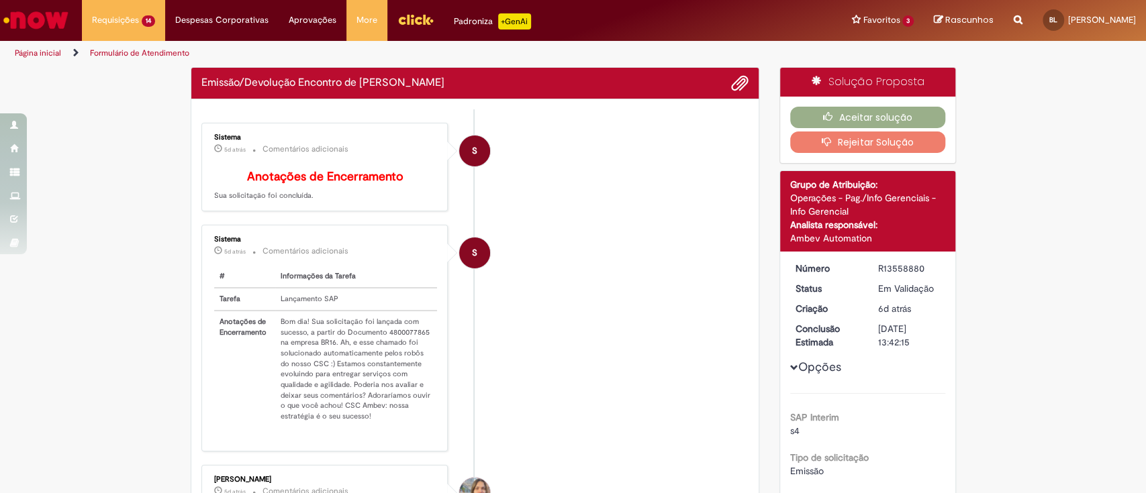
click at [389, 342] on td "Bom dia! Sua solicitação foi lançada com sucesso, a partir do Documento 4800077…" at bounding box center [356, 369] width 162 height 117
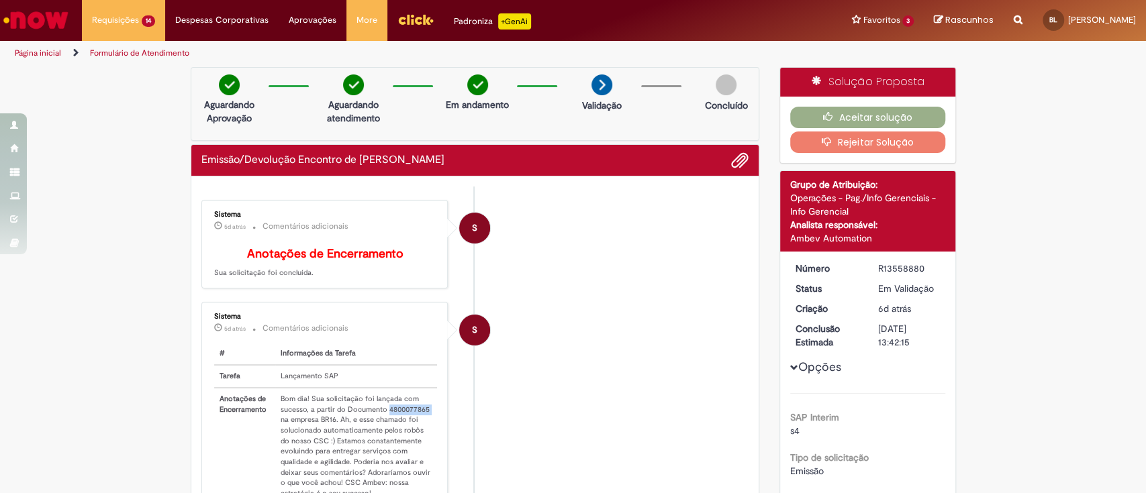
click at [668, 357] on li "S Sistema 5d atrás 5 dias atrás Comentários adicionais # Informações da Tarefa …" at bounding box center [475, 415] width 548 height 227
click at [875, 113] on button "Aceitar solução" at bounding box center [867, 117] width 155 height 21
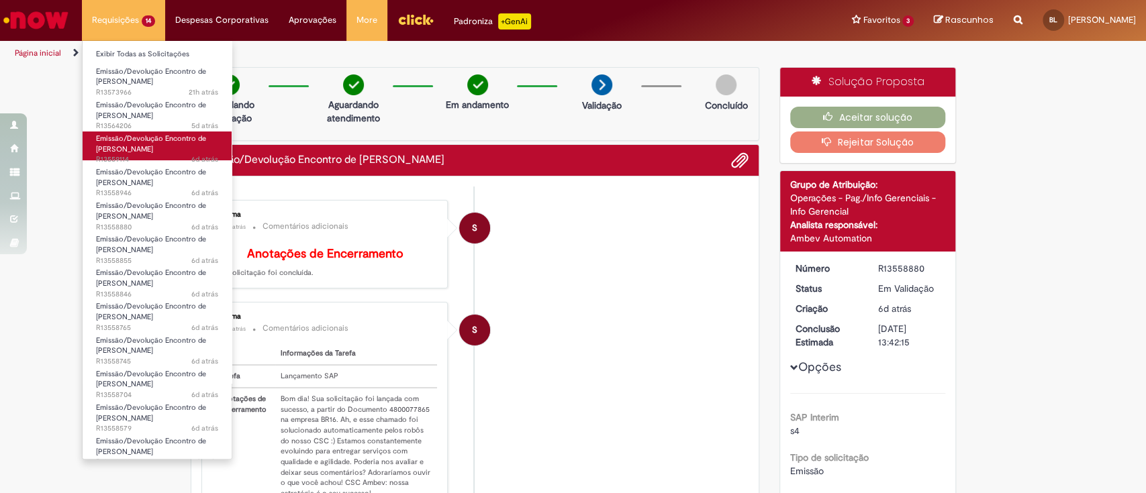
click at [159, 152] on span "Emissão/Devolução Encontro de Contas Fornecedor" at bounding box center [151, 144] width 110 height 21
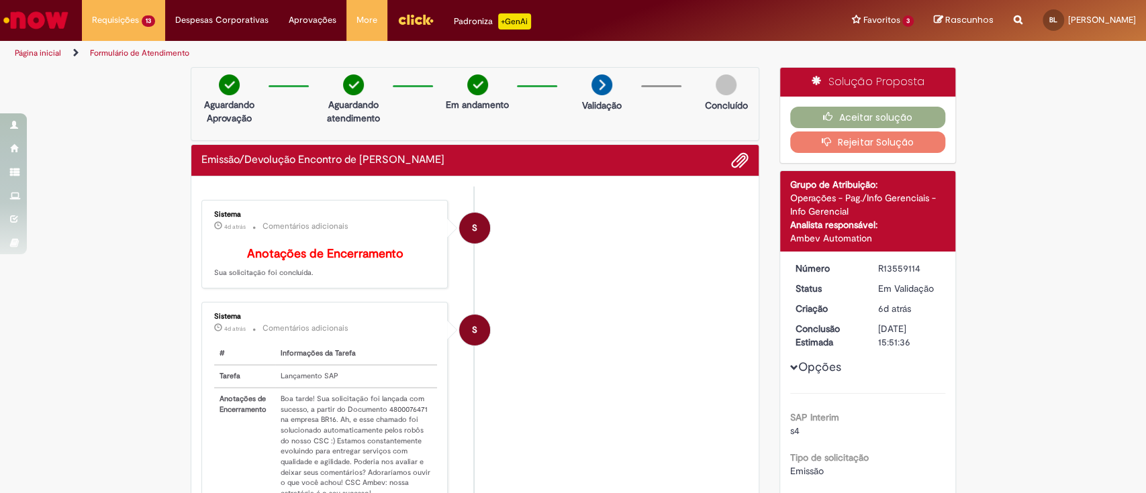
click at [666, 364] on li "S Sistema 4d atrás 4 dias atrás Comentários adicionais # Informações da Tarefa …" at bounding box center [475, 415] width 548 height 227
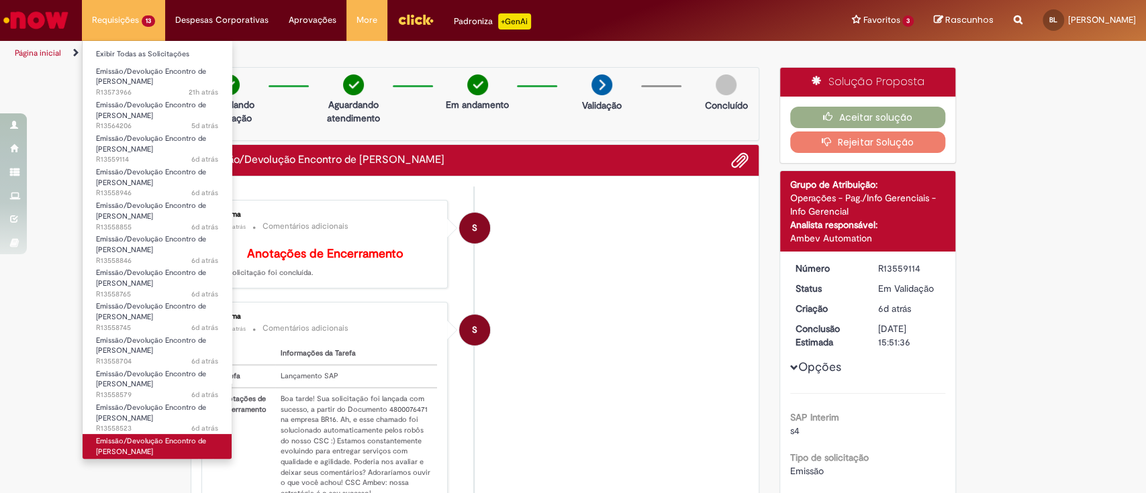
scroll to position [42, 0]
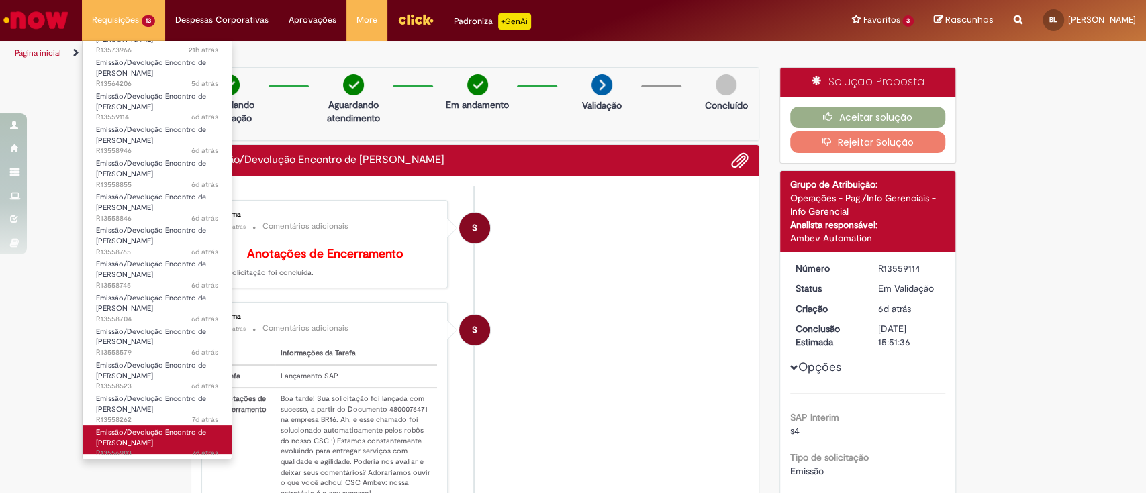
click at [159, 440] on span "Emissão/Devolução Encontro de Contas Fornecedor" at bounding box center [151, 437] width 110 height 21
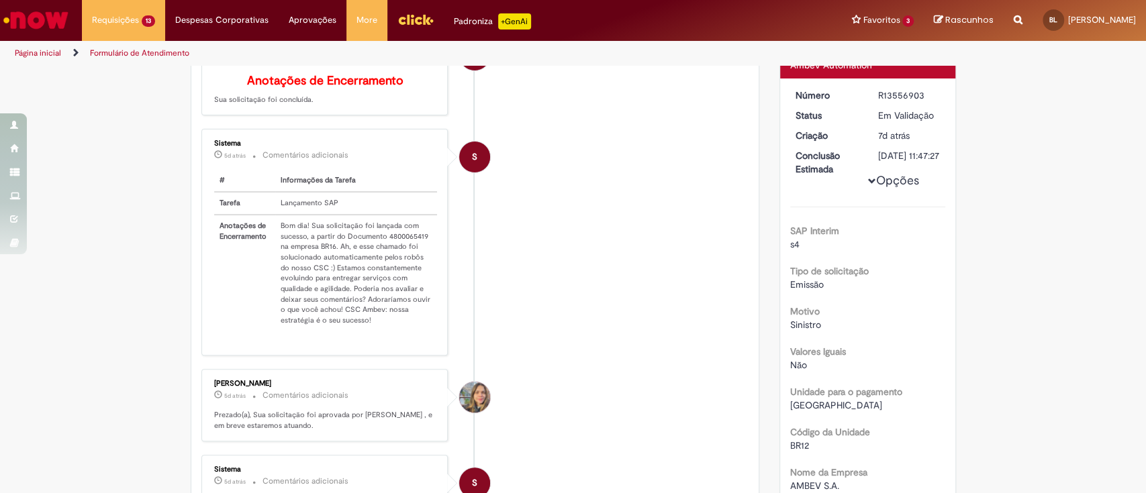
scroll to position [250, 0]
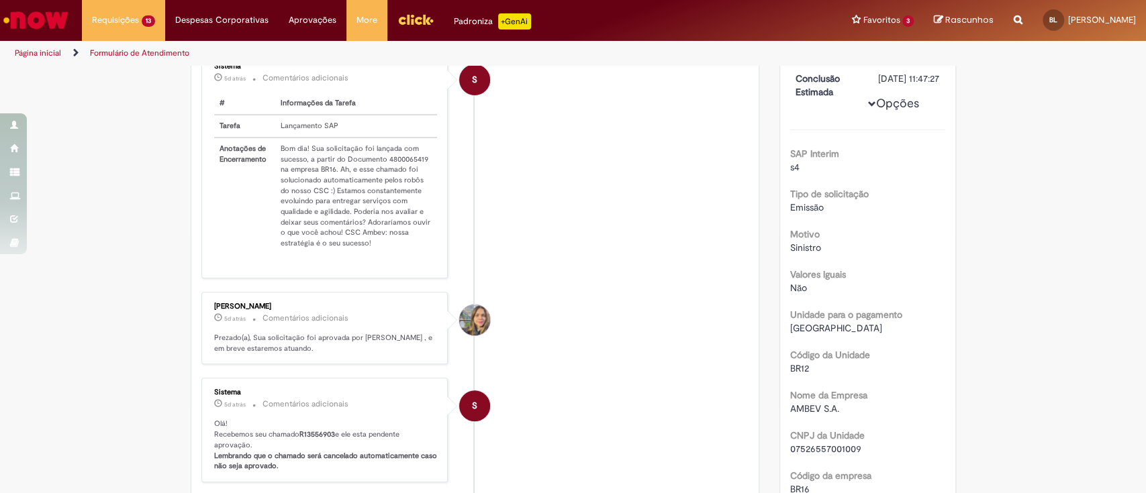
click at [395, 165] on td "Bom dia! Sua solicitação foi lançada com sucesso, a partir do Documento 4800065…" at bounding box center [356, 196] width 162 height 117
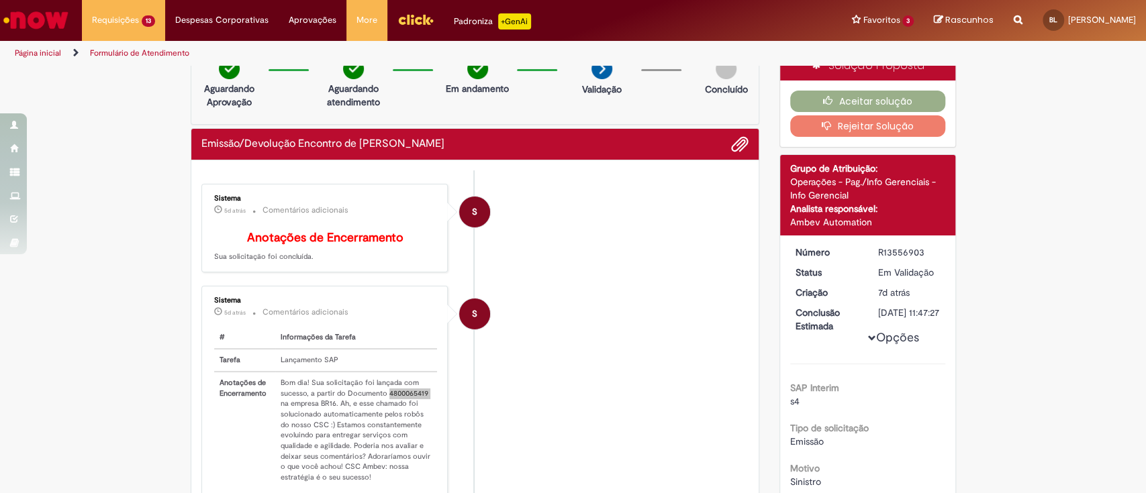
scroll to position [0, 0]
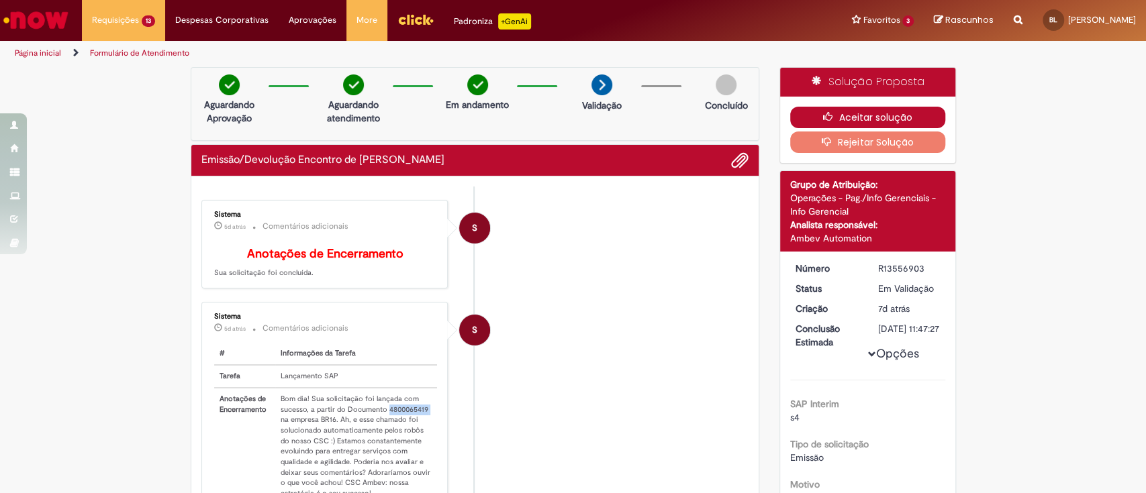
drag, startPoint x: 822, startPoint y: 115, endPoint x: 811, endPoint y: 114, distance: 10.8
click at [823, 115] on icon "button" at bounding box center [831, 116] width 16 height 9
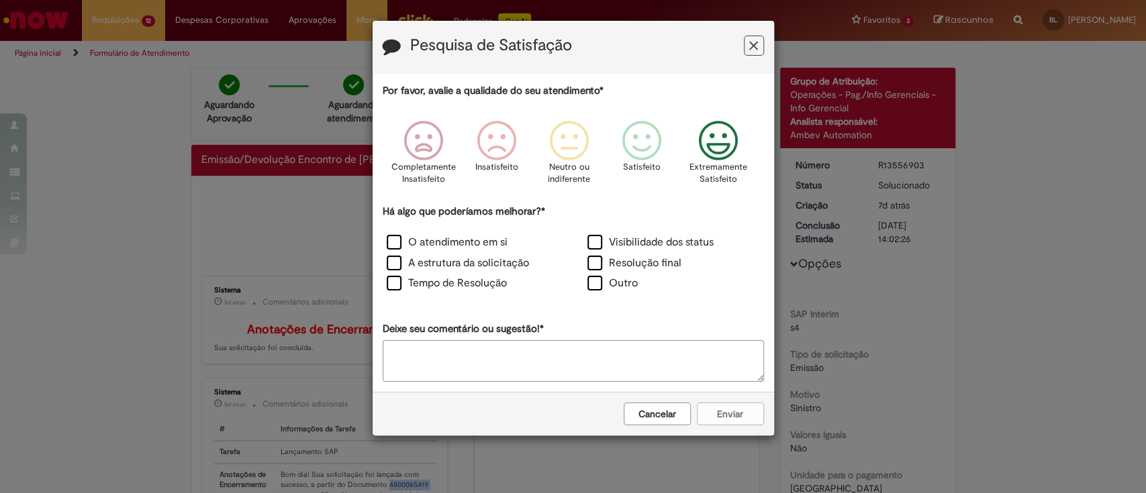
click at [708, 140] on icon "Feedback" at bounding box center [718, 141] width 50 height 40
click at [631, 237] on label "Visibilidade dos status" at bounding box center [650, 242] width 126 height 15
click at [721, 417] on button "Enviar" at bounding box center [730, 414] width 67 height 23
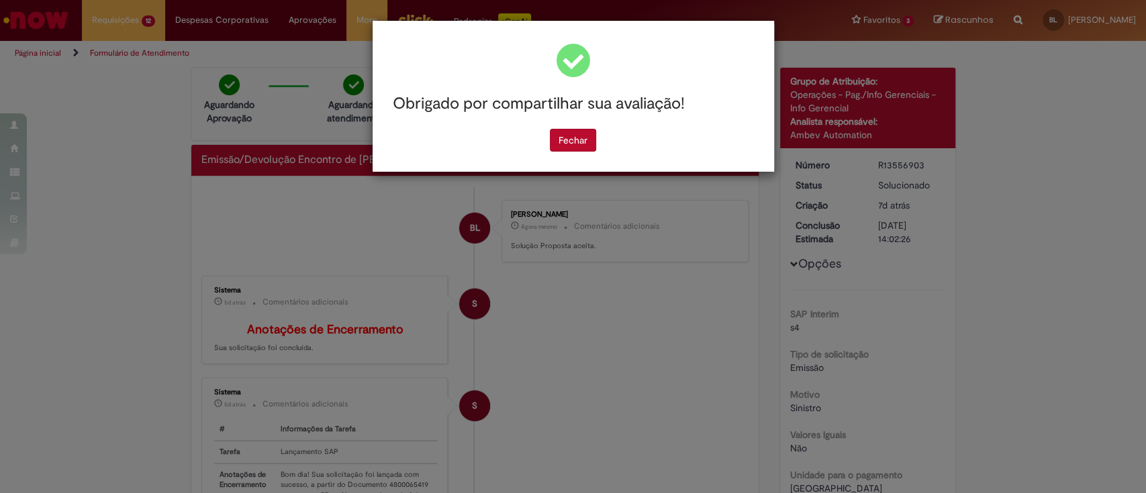
drag, startPoint x: 570, startPoint y: 142, endPoint x: 507, endPoint y: 132, distance: 64.0
click at [568, 142] on button "Fechar" at bounding box center [573, 140] width 46 height 23
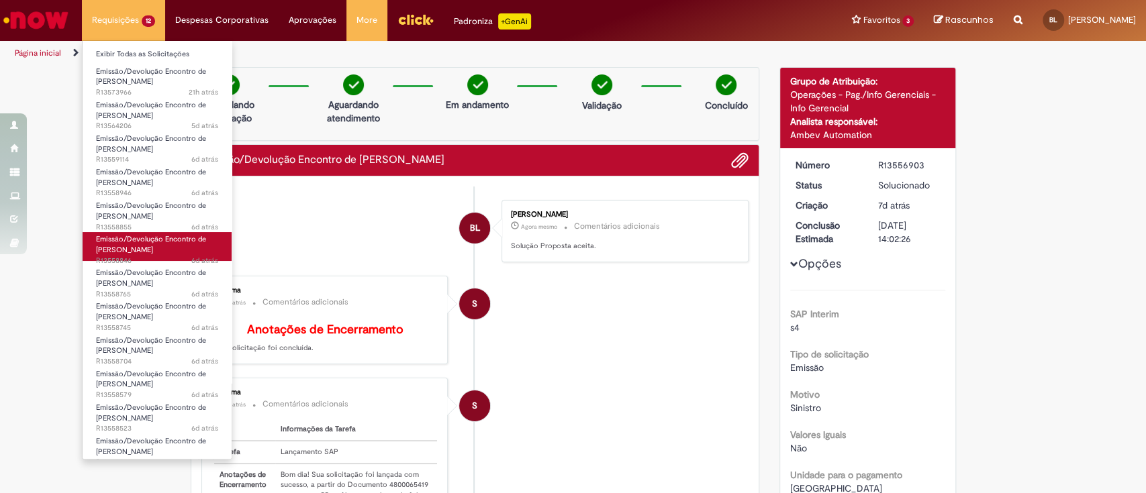
click at [134, 244] on link "Emissão/Devolução Encontro de Contas Fornecedor 6d atrás 6 dias atrás R13558846" at bounding box center [157, 246] width 149 height 29
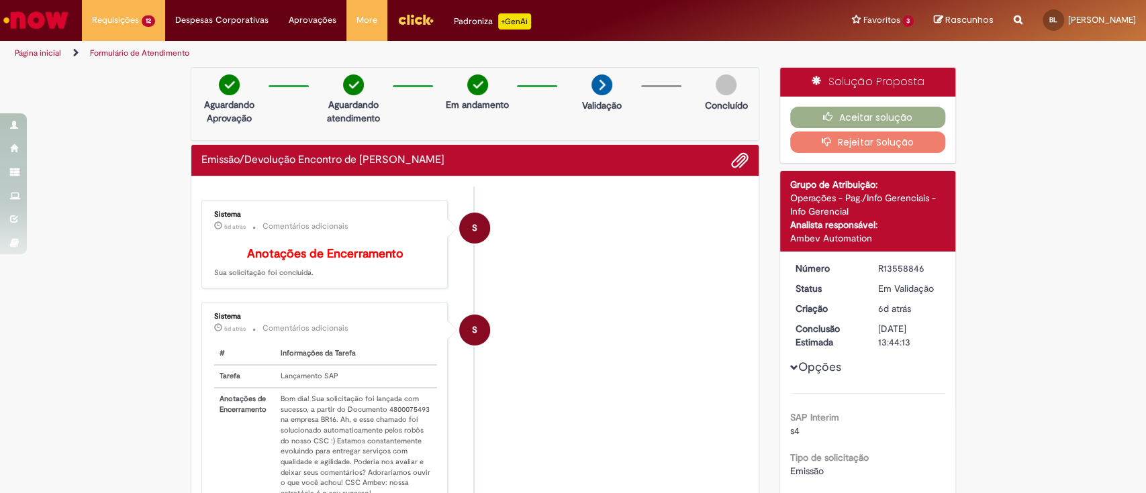
click at [390, 416] on td "Bom dia! Sua solicitação foi lançada com sucesso, a partir do Documento 4800075…" at bounding box center [356, 446] width 162 height 117
click at [391, 415] on td "Bom dia! Sua solicitação foi lançada com sucesso, a partir do Documento 4800075…" at bounding box center [356, 446] width 162 height 117
click at [827, 117] on icon "button" at bounding box center [831, 116] width 16 height 9
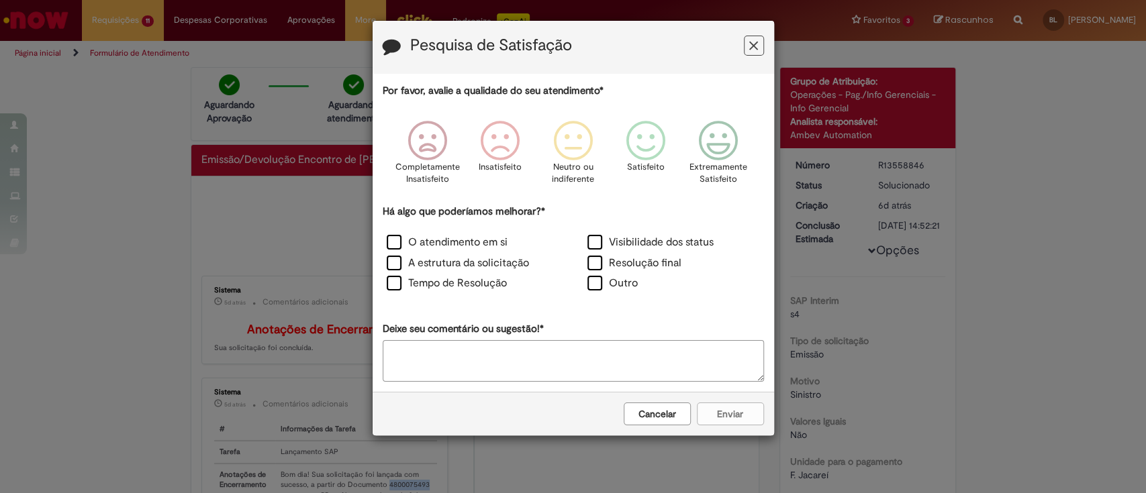
click at [747, 50] on button "Feedback" at bounding box center [754, 46] width 20 height 20
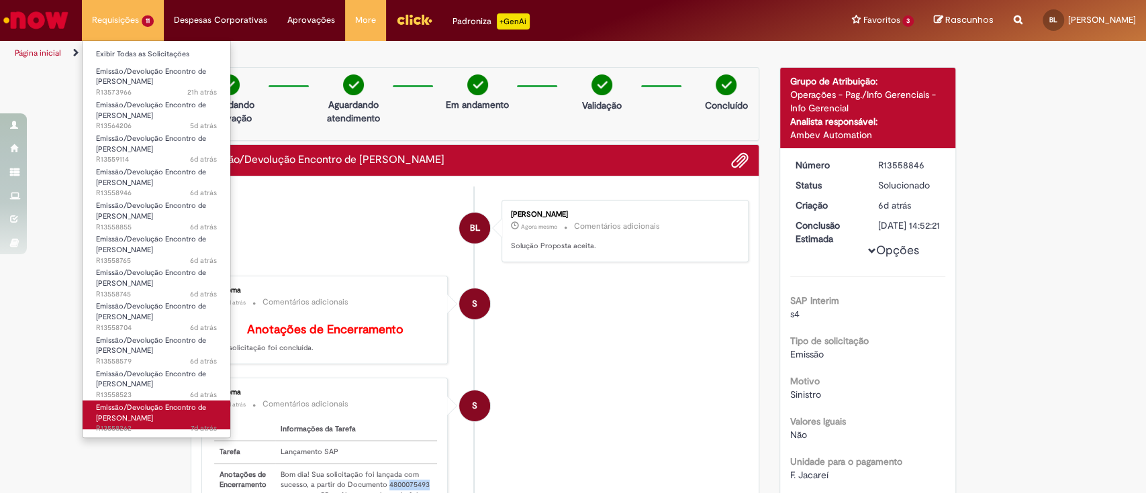
click at [169, 413] on link "Emissão/Devolução Encontro de Contas Fornecedor 7d atrás 7 dias atrás R13558262" at bounding box center [157, 415] width 148 height 29
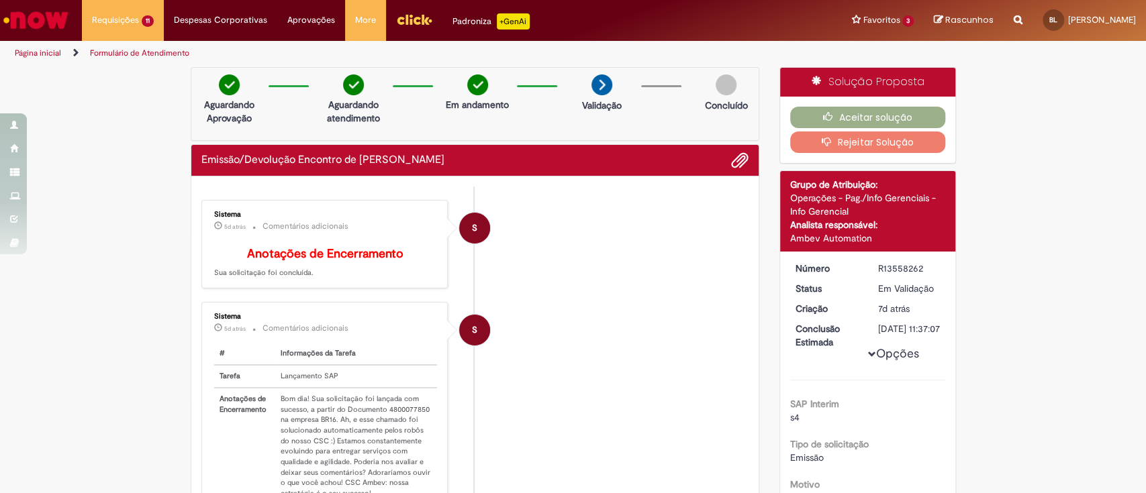
click at [393, 413] on td "Bom dia! Sua solicitação foi lançada com sucesso, a partir do Documento 4800077…" at bounding box center [356, 446] width 162 height 117
click at [899, 101] on div "Aceitar solução Rejeitar Solução" at bounding box center [867, 130] width 175 height 66
click at [900, 107] on button "Aceitar solução" at bounding box center [867, 117] width 155 height 21
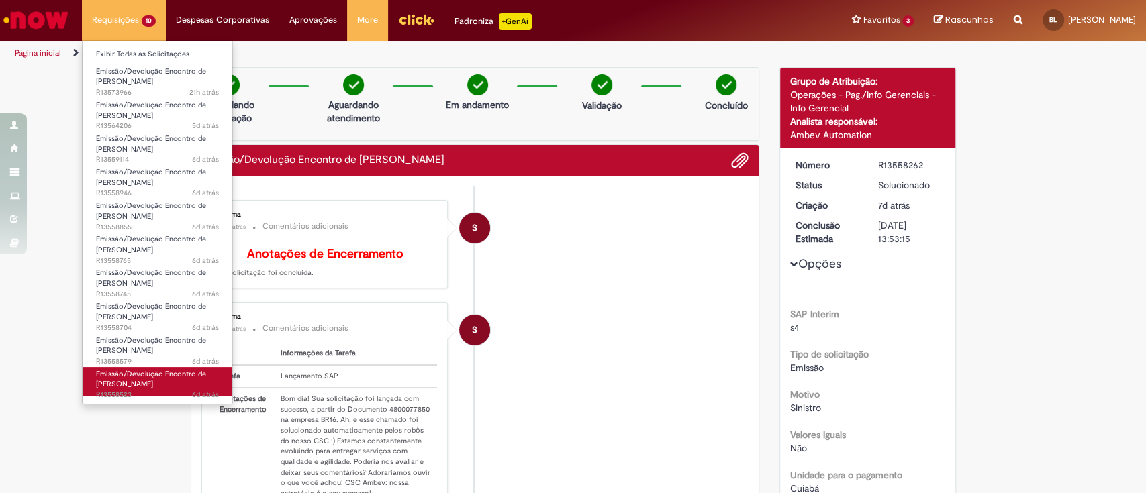
click at [145, 381] on span "Emissão/Devolução Encontro de Contas Fornecedor" at bounding box center [151, 379] width 110 height 21
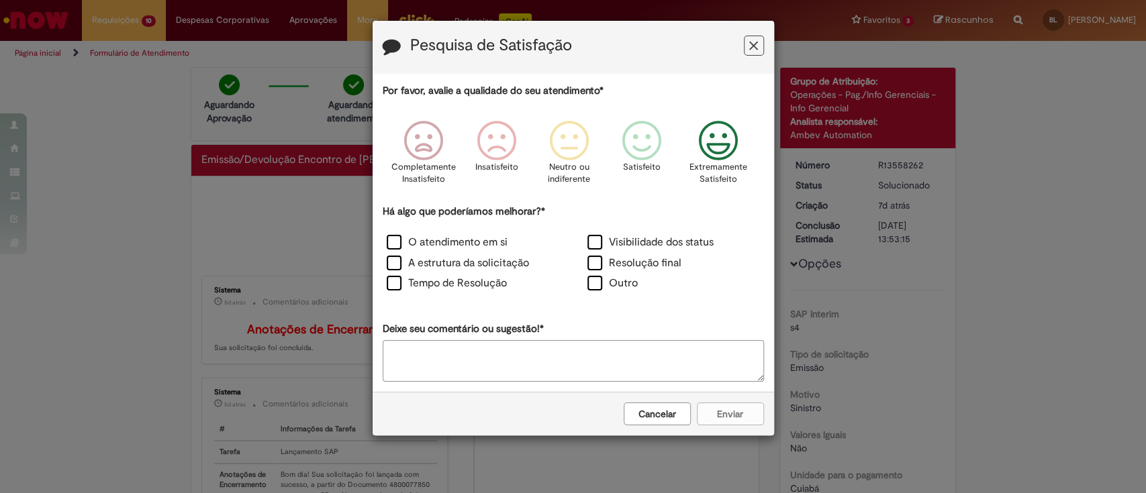
click at [732, 141] on icon "Feedback" at bounding box center [718, 141] width 50 height 40
click at [615, 260] on label "Resolução final" at bounding box center [634, 263] width 94 height 15
click at [718, 413] on button "Enviar" at bounding box center [730, 414] width 67 height 23
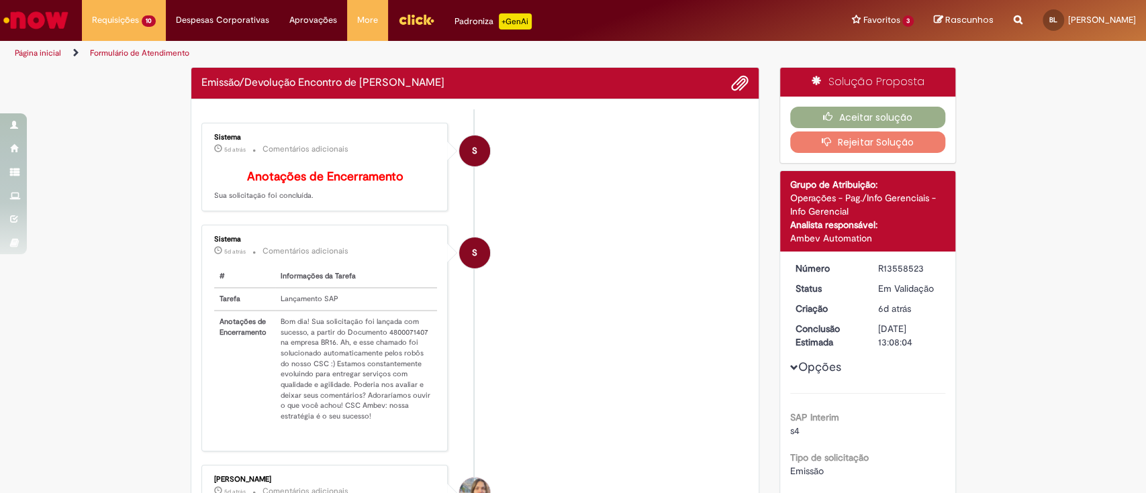
click at [403, 339] on td "Bom dia! Sua solicitação foi lançada com sucesso, a partir do Documento 4800071…" at bounding box center [356, 369] width 162 height 117
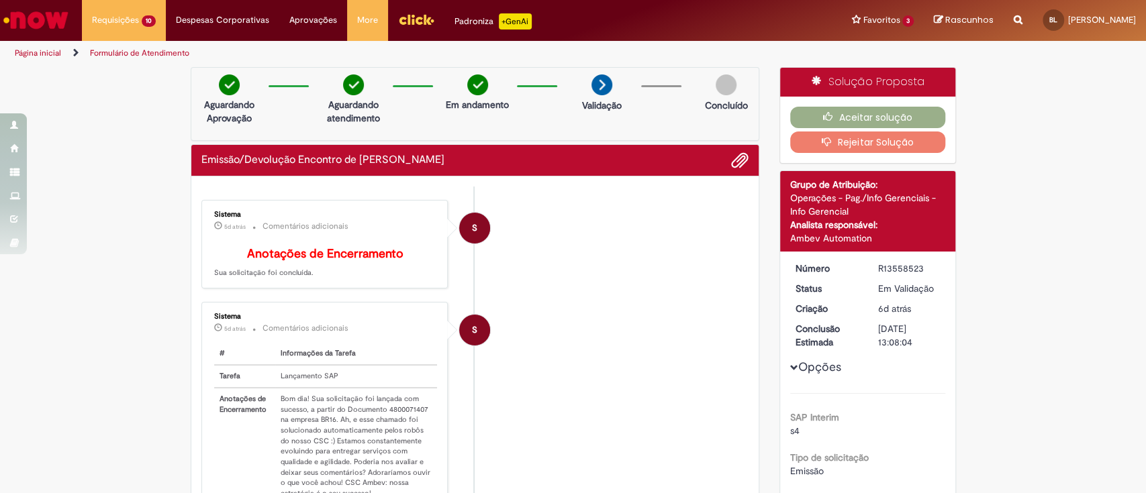
click at [403, 336] on p "5d atrás 5 dias atrás Comentários adicionais" at bounding box center [325, 328] width 223 height 15
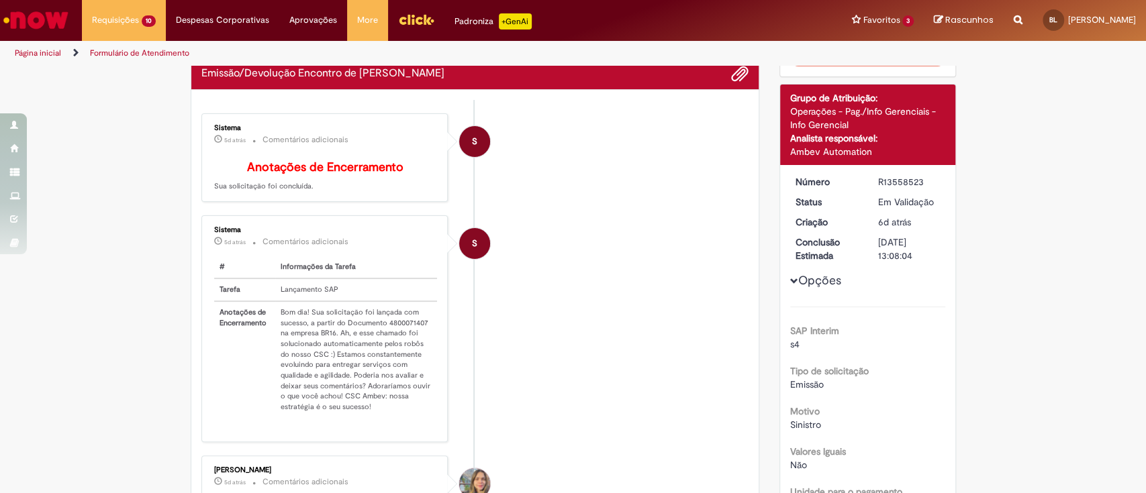
scroll to position [89, 0]
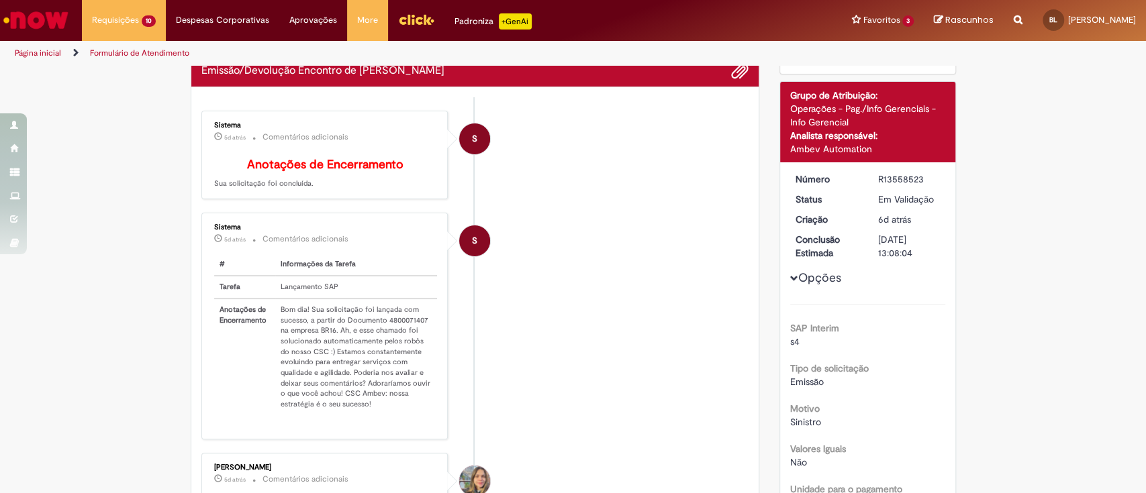
click at [395, 332] on td "Bom dia! Sua solicitação foi lançada com sucesso, a partir do Documento 4800071…" at bounding box center [356, 357] width 162 height 117
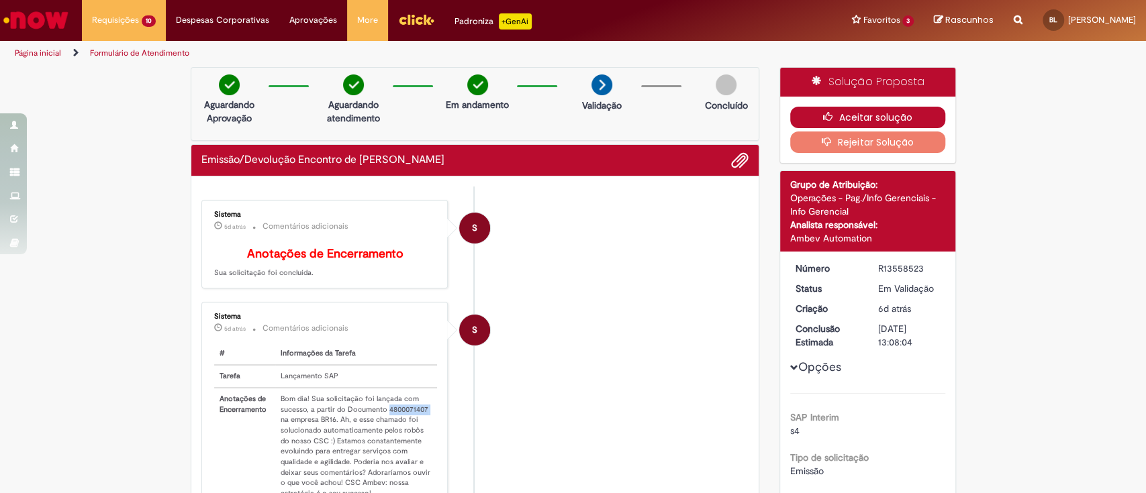
click at [805, 111] on button "Aceitar solução" at bounding box center [867, 117] width 155 height 21
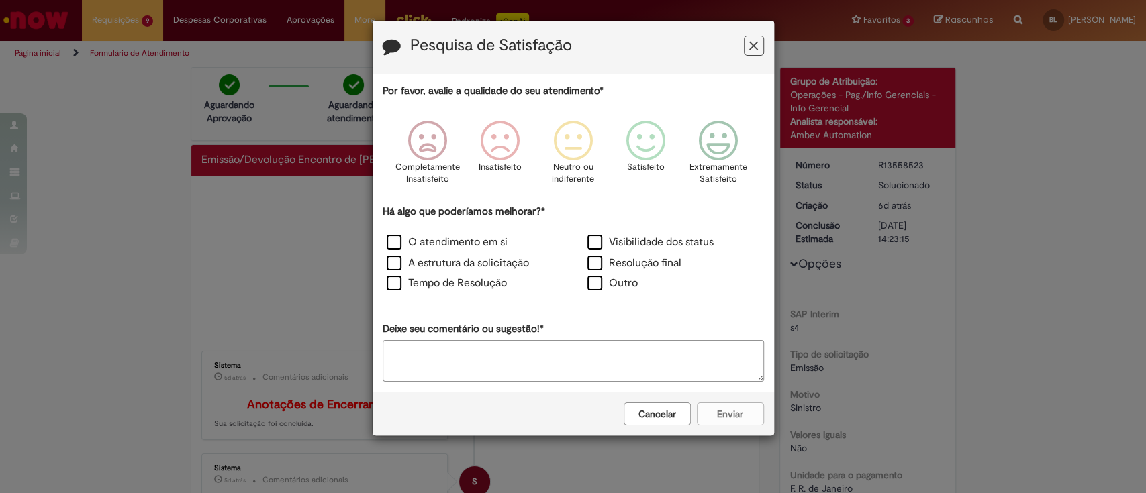
drag, startPoint x: 763, startPoint y: 18, endPoint x: 754, endPoint y: 34, distance: 18.3
click at [755, 30] on div "Pesquisa de Satisfação Por favor, avalie a qualidade do seu atendimento* Comple…" at bounding box center [573, 246] width 1146 height 493
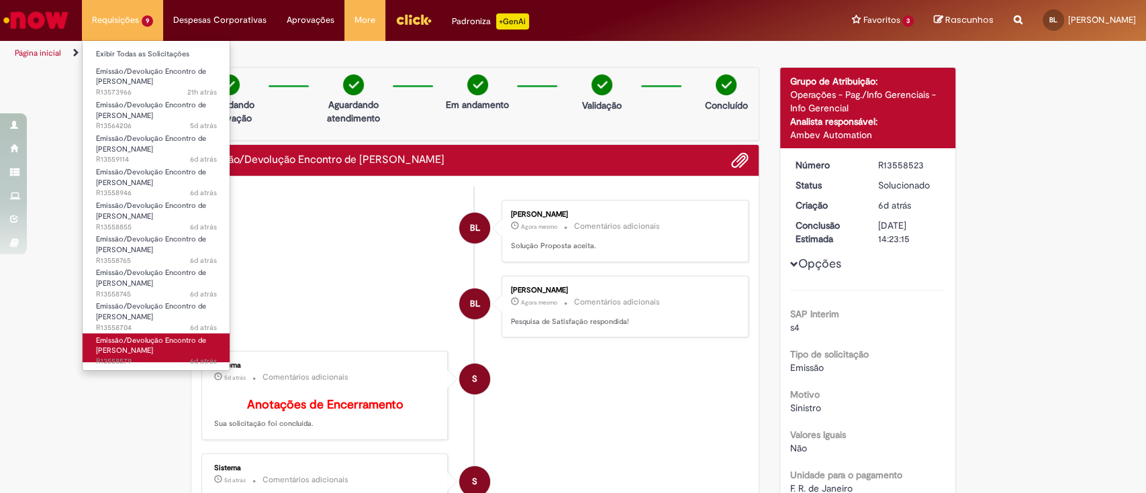
click at [142, 346] on span "Emissão/Devolução Encontro de Contas Fornecedor" at bounding box center [151, 346] width 110 height 21
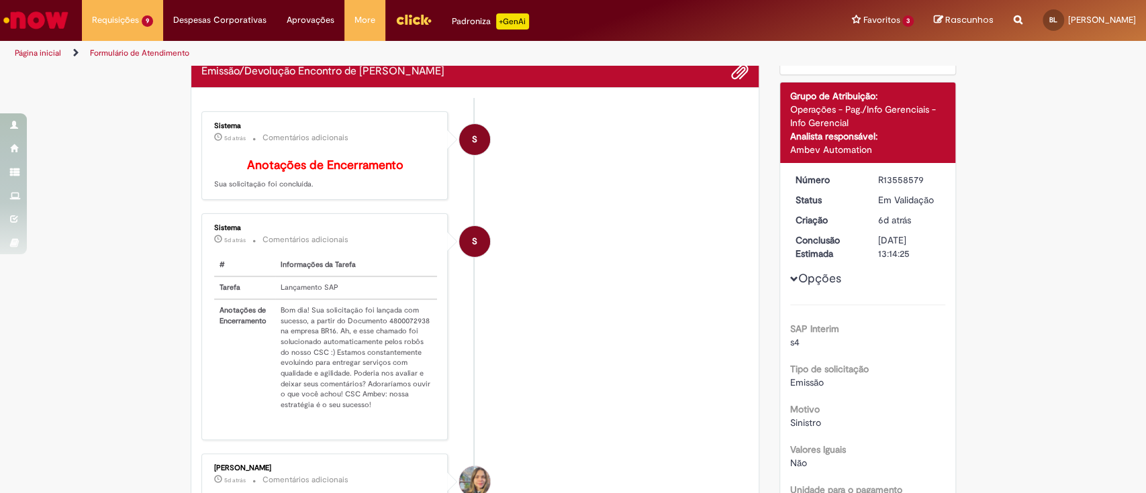
scroll to position [89, 0]
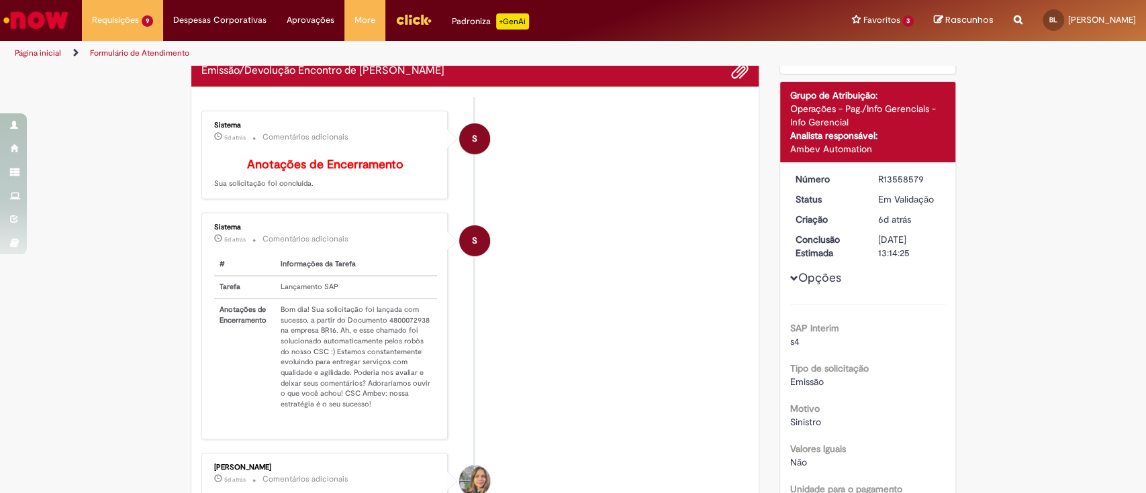
click at [396, 330] on td "Bom dia! Sua solicitação foi lançada com sucesso, a partir do Documento 4800072…" at bounding box center [356, 357] width 162 height 117
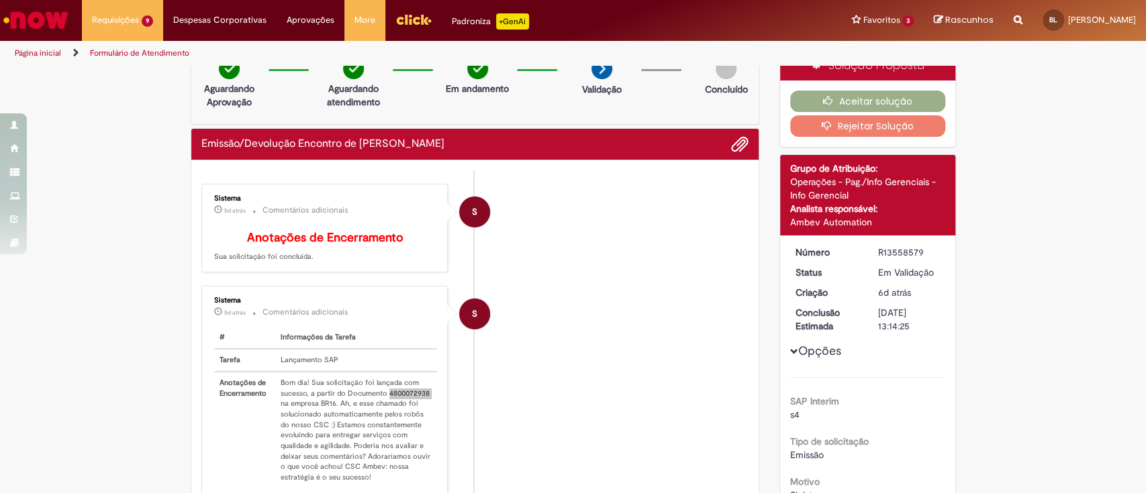
scroll to position [0, 0]
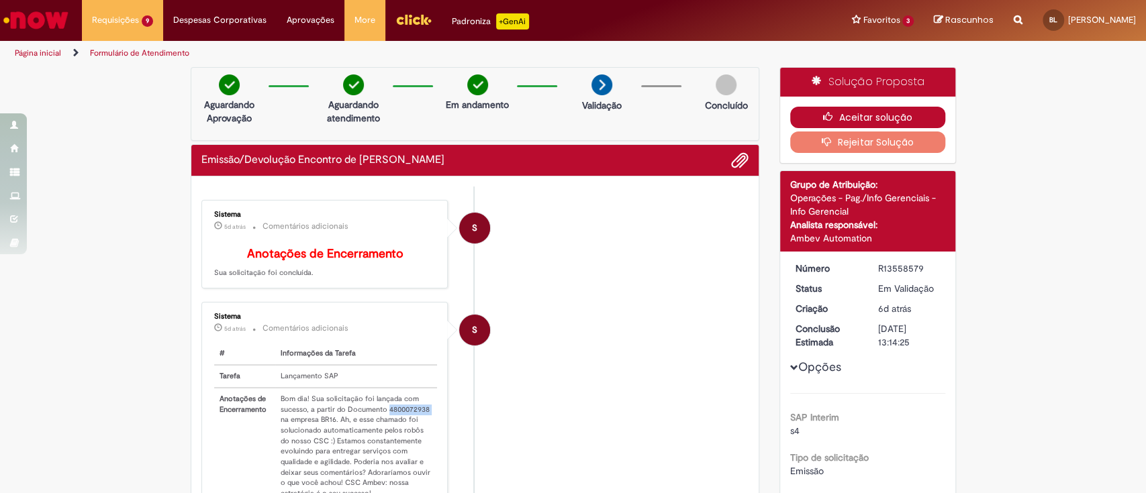
click at [907, 115] on button "Aceitar solução" at bounding box center [867, 117] width 155 height 21
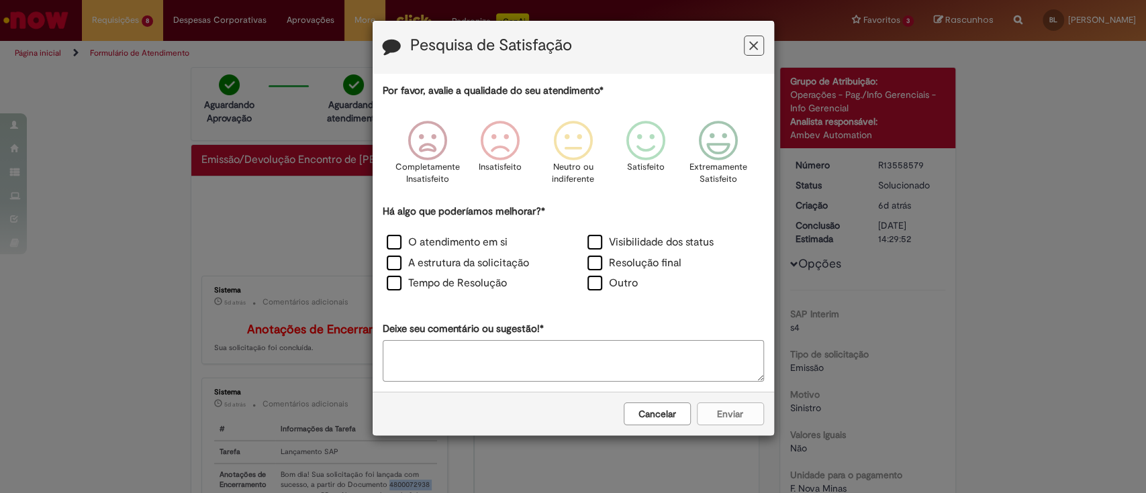
drag, startPoint x: 757, startPoint y: 43, endPoint x: 312, endPoint y: 54, distance: 445.1
click at [753, 44] on icon "Feedback" at bounding box center [753, 46] width 9 height 14
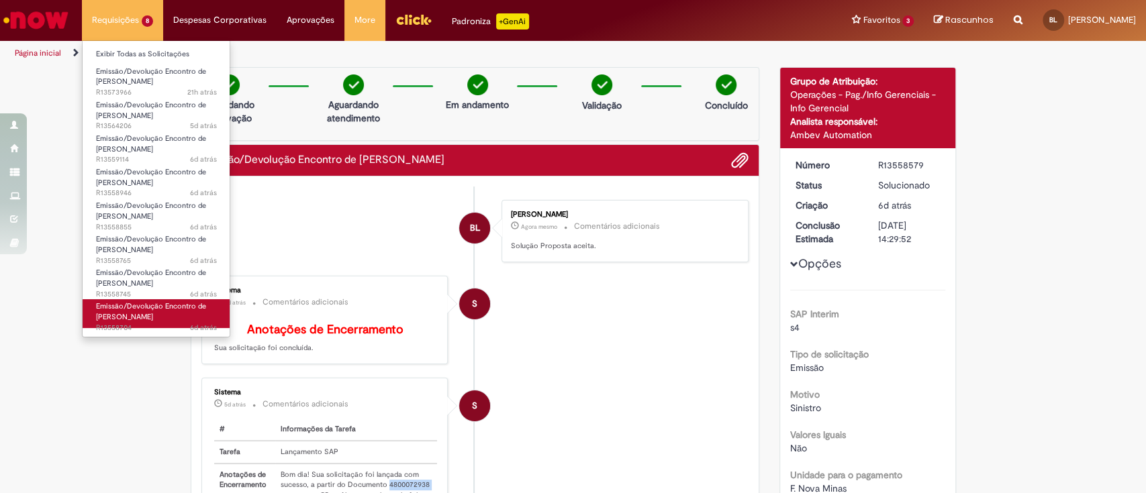
click at [153, 319] on span "Emissão/Devolução Encontro de Contas Fornecedor" at bounding box center [151, 311] width 110 height 21
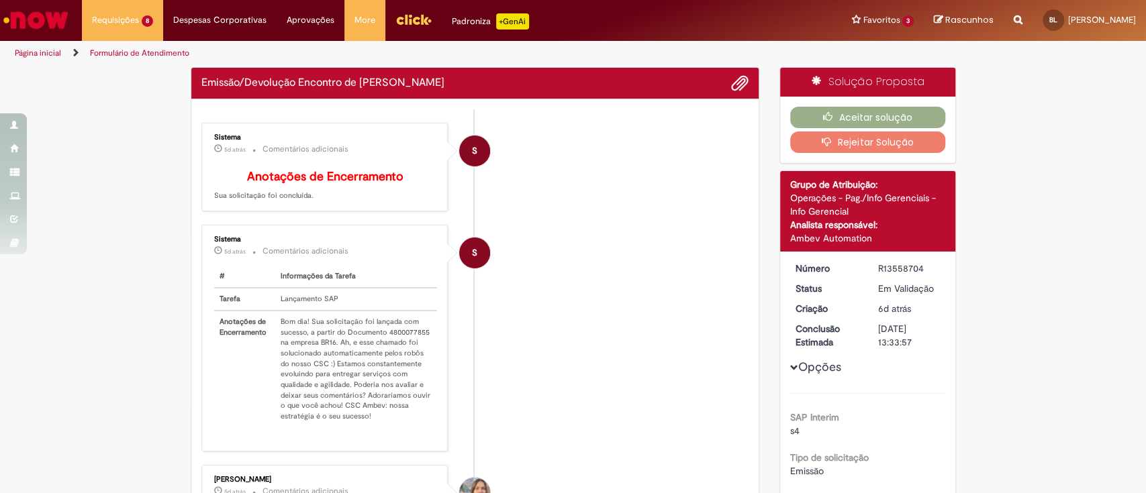
click at [389, 343] on td "Bom dia! Sua solicitação foi lançada com sucesso, a partir do Documento 4800077…" at bounding box center [356, 369] width 162 height 117
click at [389, 342] on div "Sistema 5d atrás 5 dias atrás Comentários adicionais # Informações da Tarefa Ta…" at bounding box center [324, 338] width 239 height 219
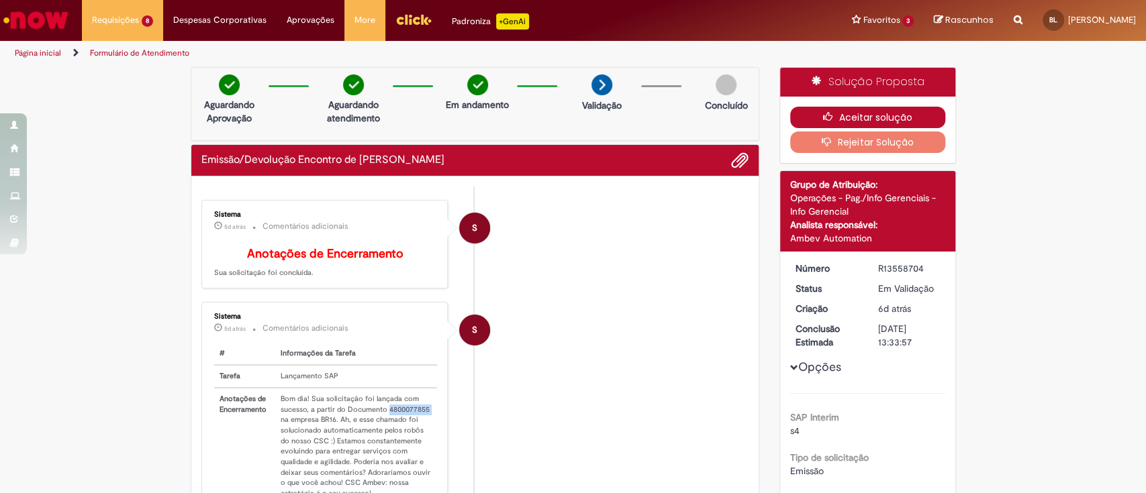
click at [873, 112] on button "Aceitar solução" at bounding box center [867, 117] width 155 height 21
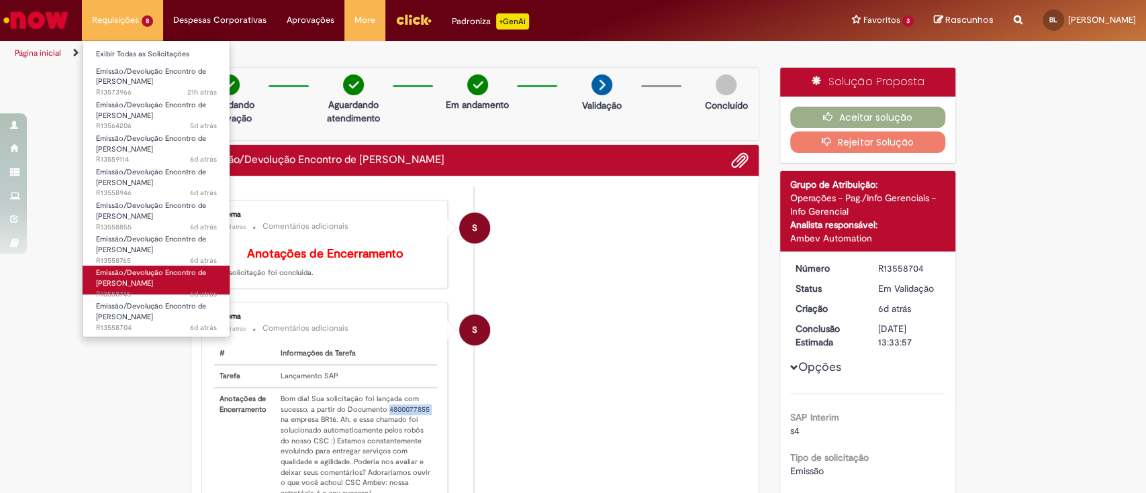
click at [160, 275] on span "Emissão/Devolução Encontro de Contas Fornecedor" at bounding box center [151, 278] width 110 height 21
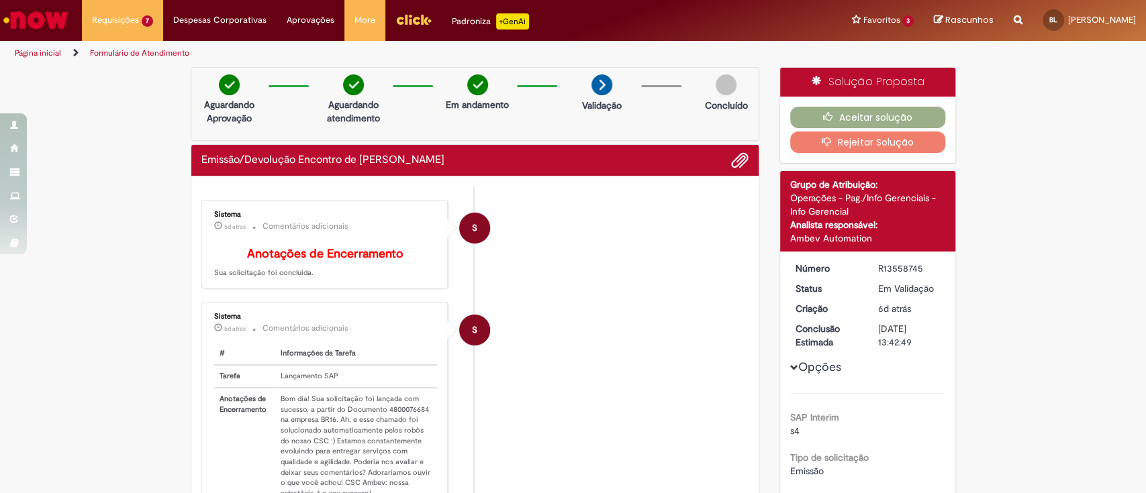
click at [392, 416] on td "Bom dia! Sua solicitação foi lançada com sucesso, a partir do Documento 4800076…" at bounding box center [356, 446] width 162 height 117
drag, startPoint x: 392, startPoint y: 416, endPoint x: 393, endPoint y: 407, distance: 9.4
click at [392, 416] on td "Bom dia! Sua solicitação foi lançada com sucesso, a partir do Documento 4800076…" at bounding box center [356, 446] width 162 height 117
click at [870, 104] on div "Aceitar solução Rejeitar Solução" at bounding box center [867, 130] width 175 height 66
click at [870, 109] on button "Aceitar solução" at bounding box center [867, 117] width 155 height 21
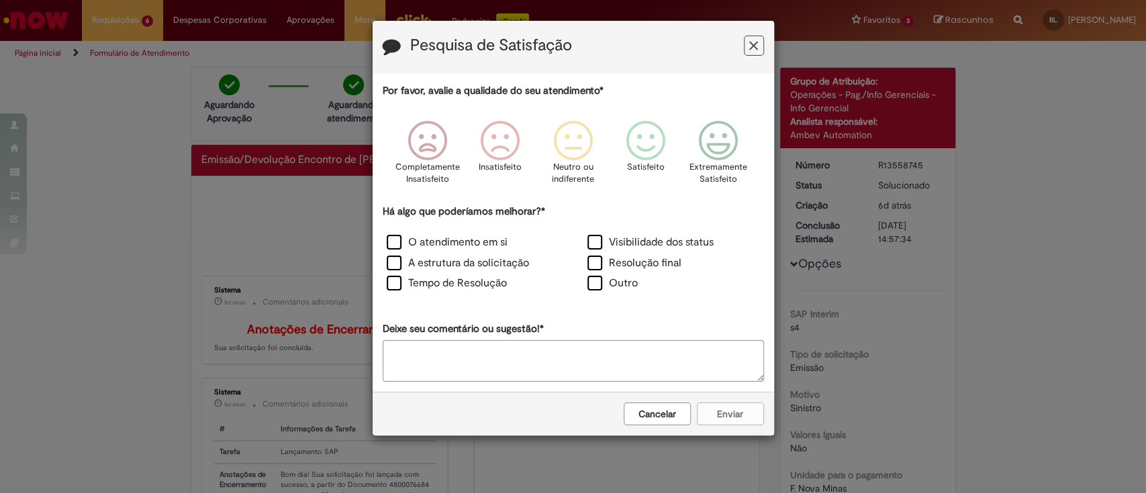
click at [757, 46] on icon "Feedback" at bounding box center [753, 46] width 9 height 14
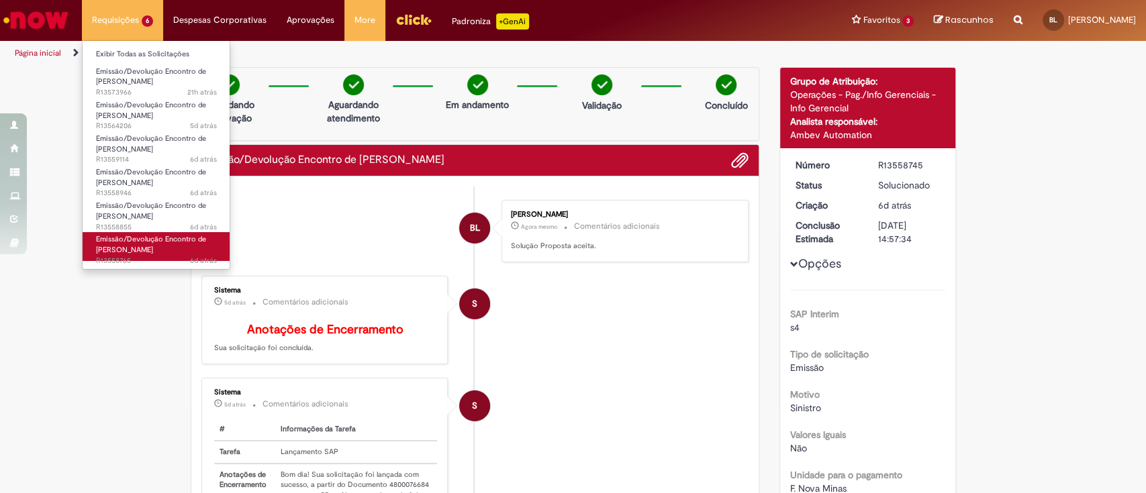
click at [153, 239] on span "Emissão/Devolução Encontro de Contas Fornecedor" at bounding box center [151, 244] width 110 height 21
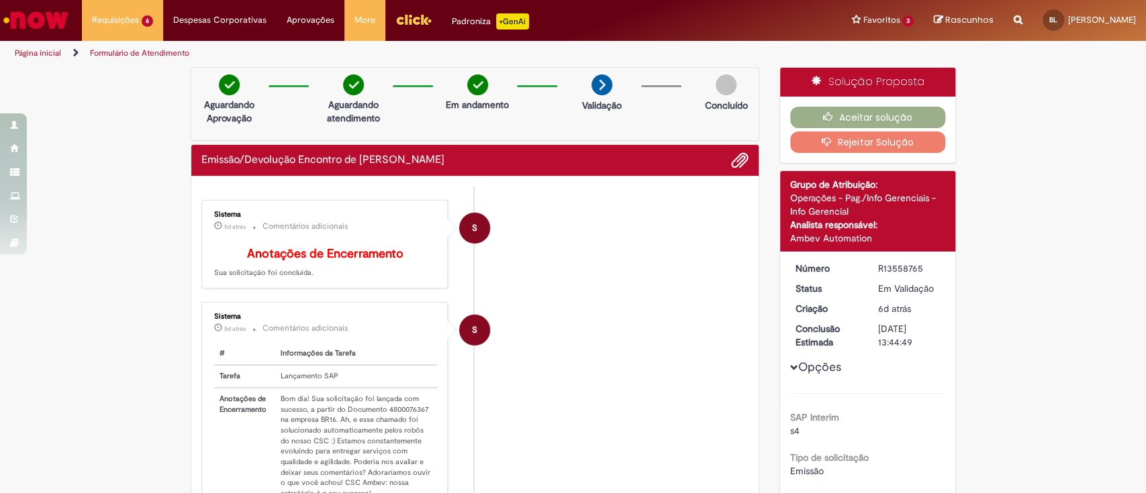
click at [395, 419] on td "Bom dia! Sua solicitação foi lançada com sucesso, a partir do Documento 4800076…" at bounding box center [356, 446] width 162 height 117
click at [394, 418] on td "Bom dia! Sua solicitação foi lançada com sucesso, a partir do Documento 4800076…" at bounding box center [356, 446] width 162 height 117
drag, startPoint x: 835, startPoint y: 115, endPoint x: 781, endPoint y: 117, distance: 53.7
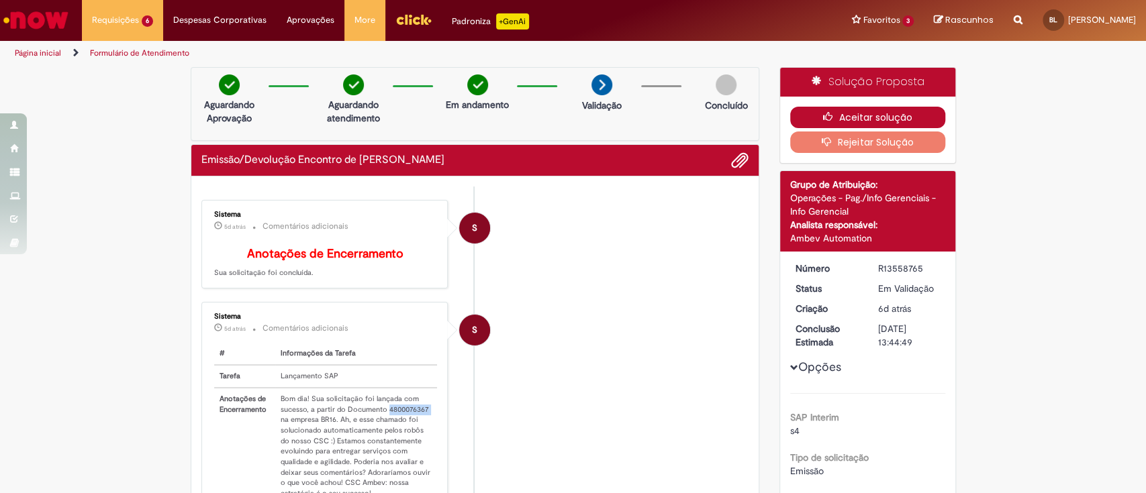
click at [825, 115] on button "Aceitar solução" at bounding box center [867, 117] width 155 height 21
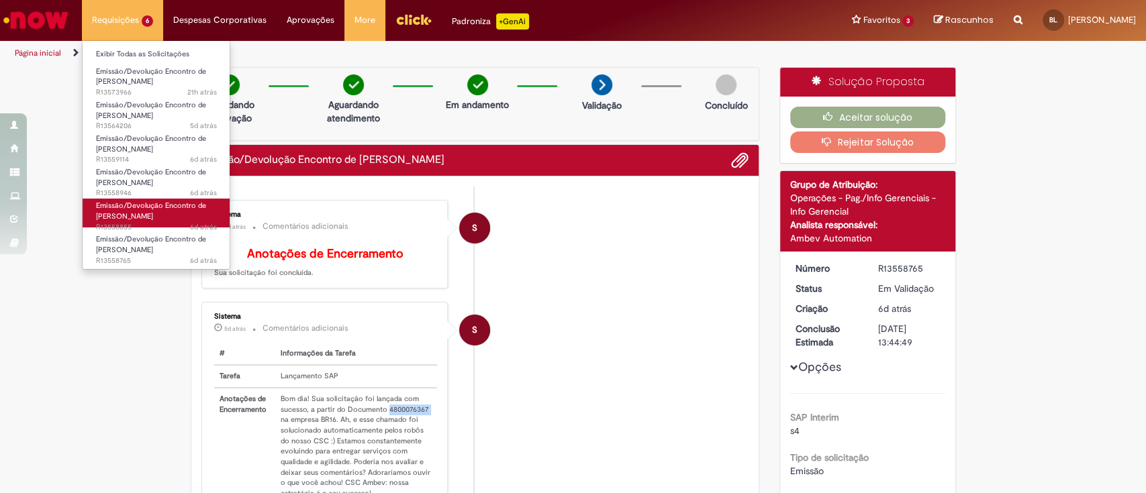
click at [152, 225] on span "6d atrás 6 dias atrás R13558855" at bounding box center [156, 227] width 121 height 11
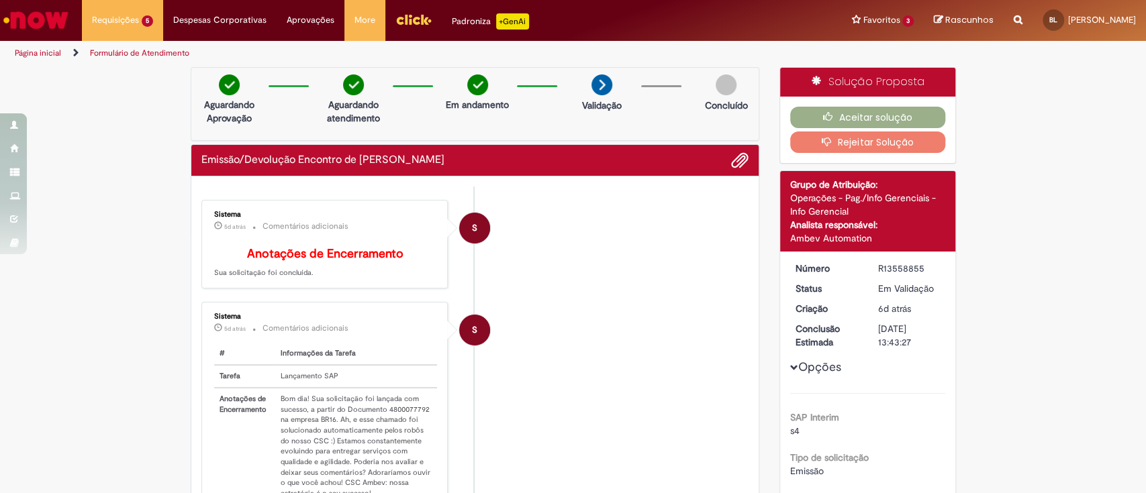
click at [391, 417] on td "Bom dia! Sua solicitação foi lançada com sucesso, a partir do Documento 4800077…" at bounding box center [356, 446] width 162 height 117
click at [832, 104] on div "Aceitar solução Rejeitar Solução" at bounding box center [867, 130] width 175 height 66
click at [833, 111] on button "Aceitar solução" at bounding box center [867, 117] width 155 height 21
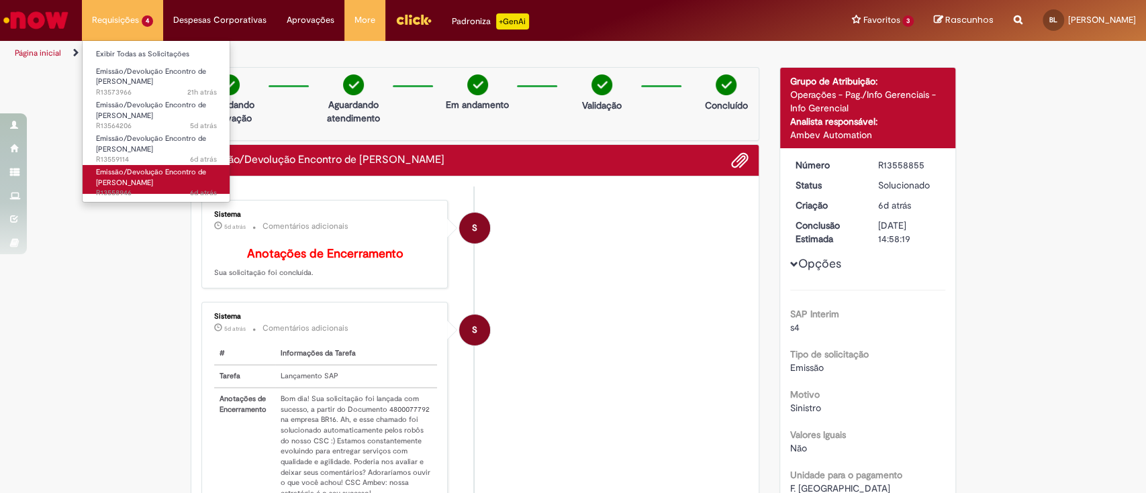
click at [140, 175] on span "Emissão/Devolução Encontro de Contas Fornecedor" at bounding box center [151, 177] width 110 height 21
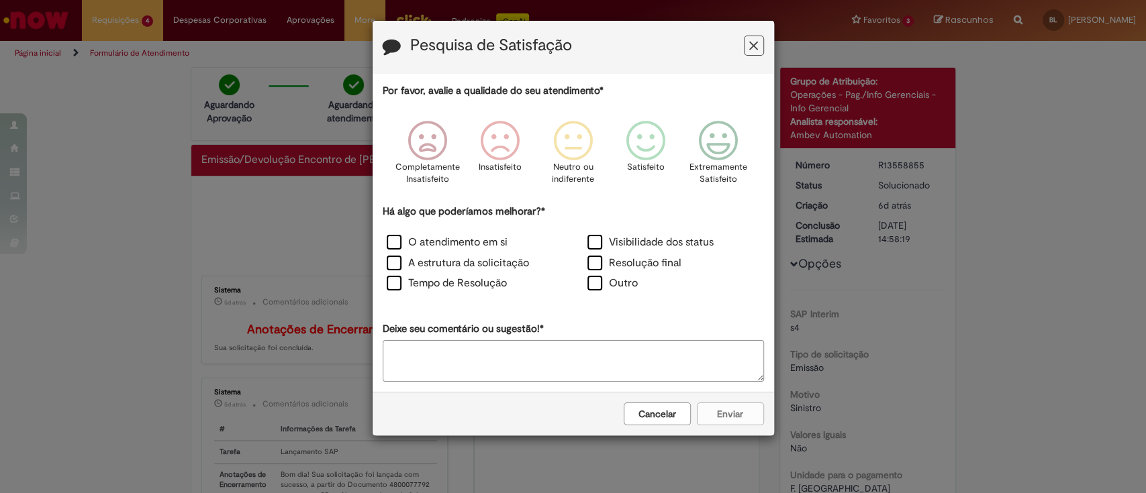
click at [752, 45] on icon "Feedback" at bounding box center [753, 46] width 9 height 14
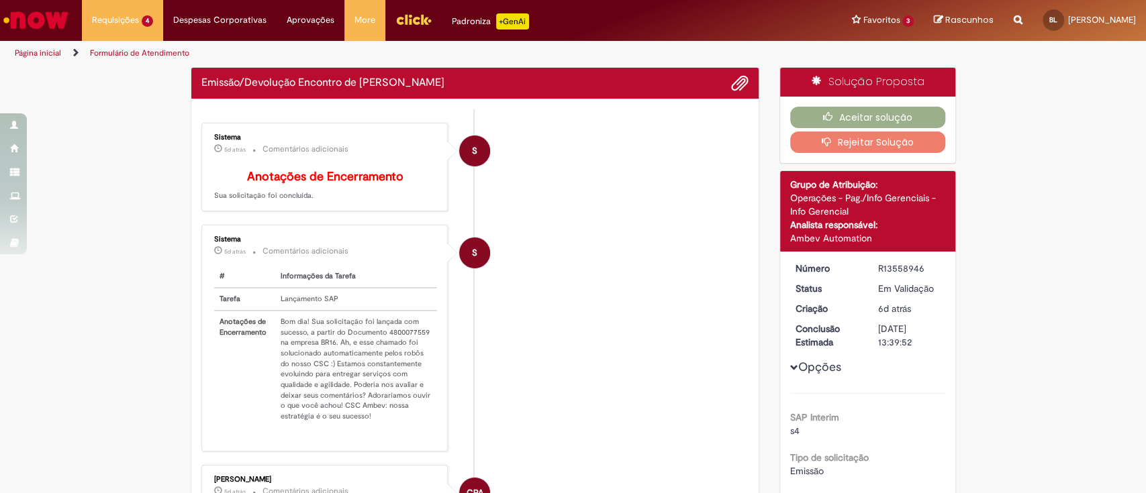
click at [395, 340] on td "Bom dia! Sua solicitação foi lançada com sucesso, a partir do Documento 4800077…" at bounding box center [356, 369] width 162 height 117
click at [395, 339] on td "Bom dia! Sua solicitação foi lançada com sucesso, a partir do Documento 4800077…" at bounding box center [356, 369] width 162 height 117
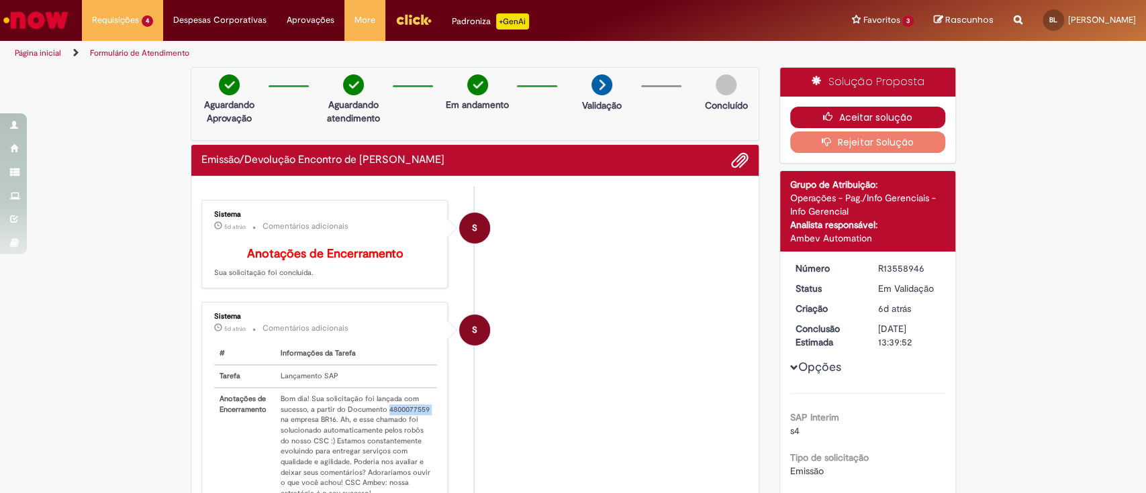
click at [876, 119] on button "Aceitar solução" at bounding box center [867, 117] width 155 height 21
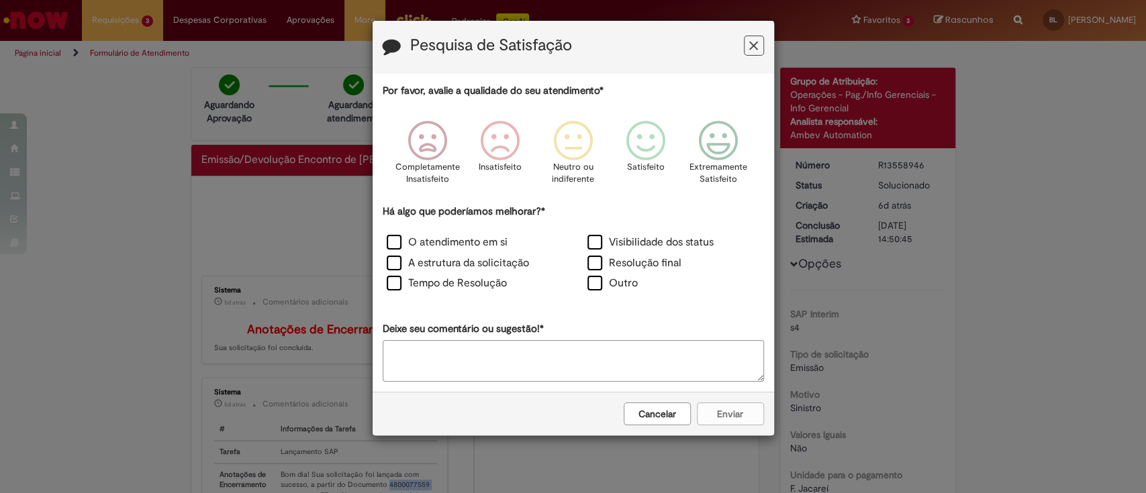
click at [758, 48] on button "Feedback" at bounding box center [754, 46] width 20 height 20
